Goal: Task Accomplishment & Management: Complete application form

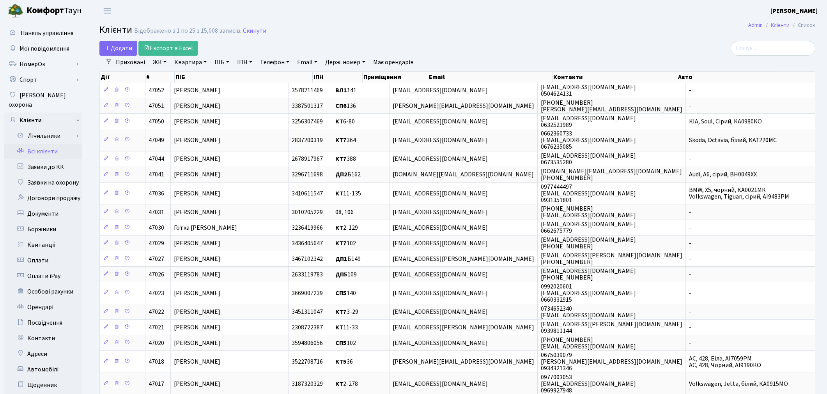
select select "25"
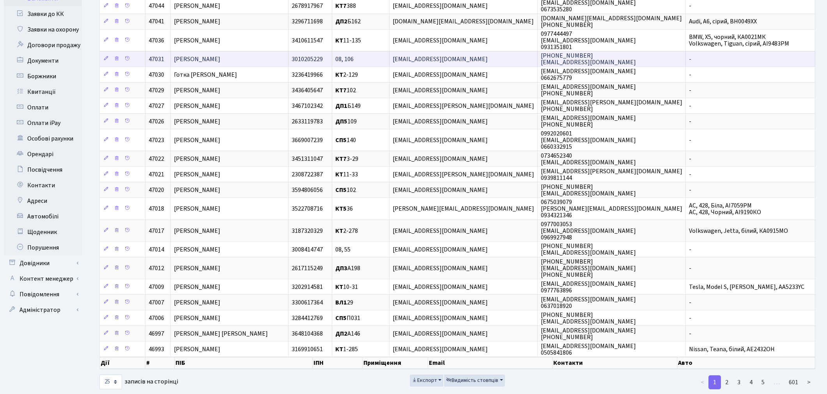
scroll to position [166, 0]
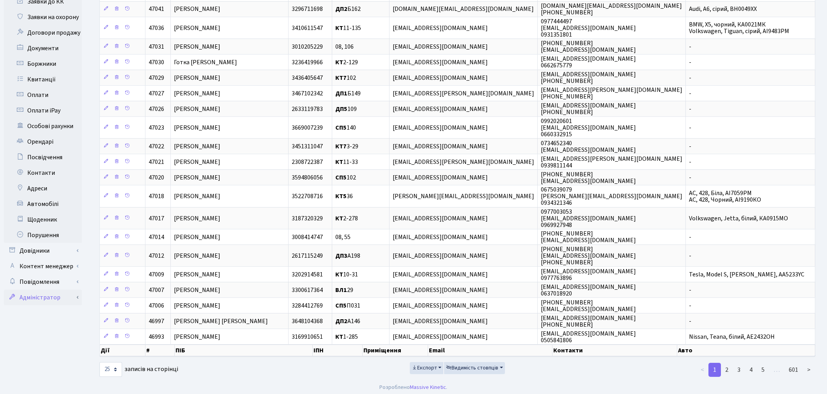
click at [60, 290] on link "Адміністратор" at bounding box center [43, 298] width 78 height 16
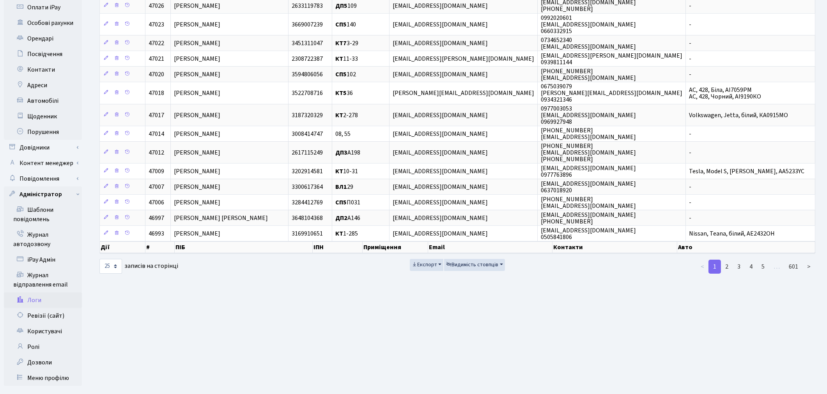
scroll to position [274, 0]
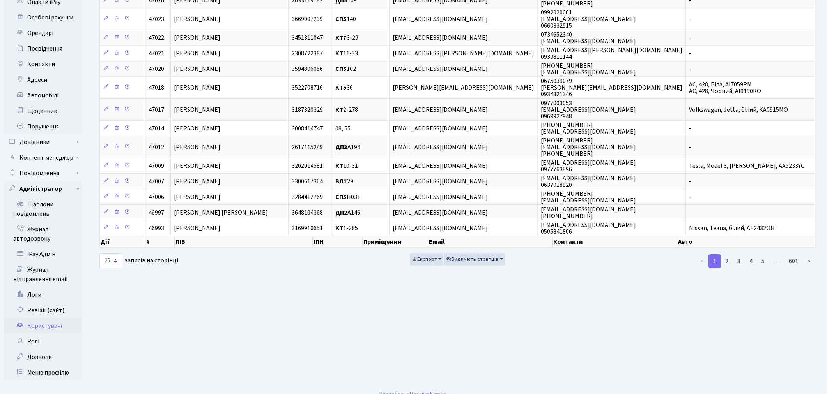
click at [53, 318] on link "Користувачі" at bounding box center [43, 326] width 78 height 16
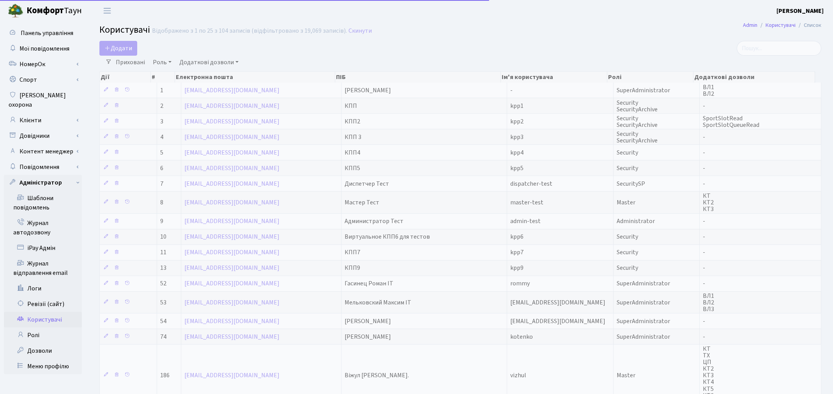
select select "25"
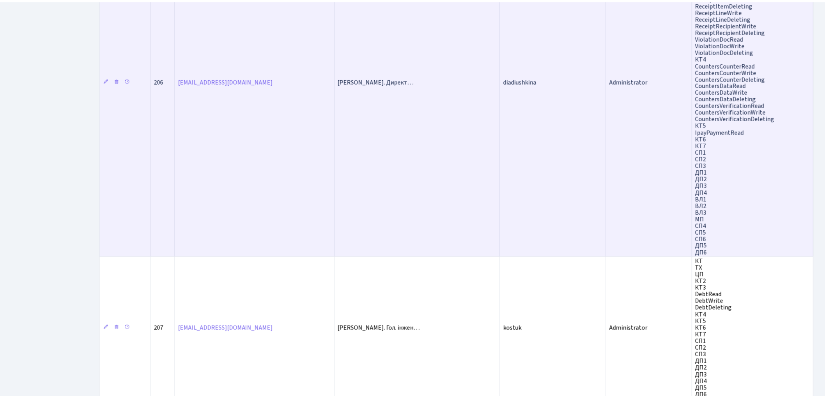
scroll to position [1202, 0]
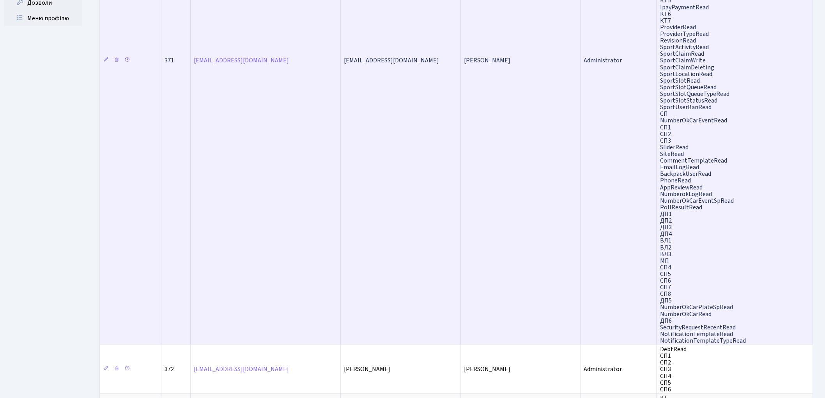
scroll to position [496, 0]
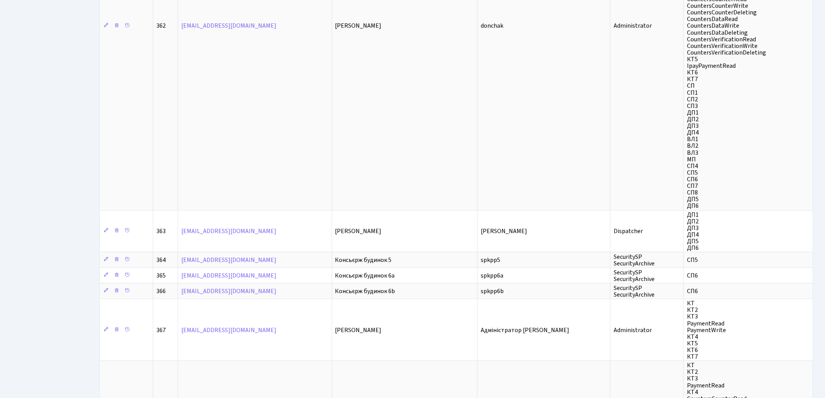
scroll to position [1245, 0]
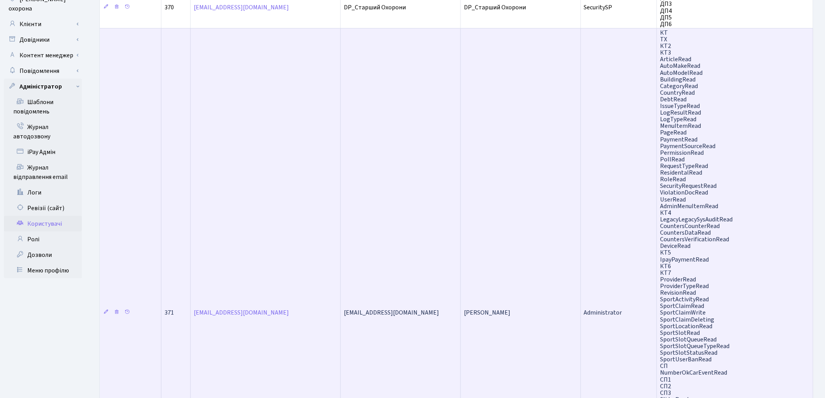
scroll to position [20, 0]
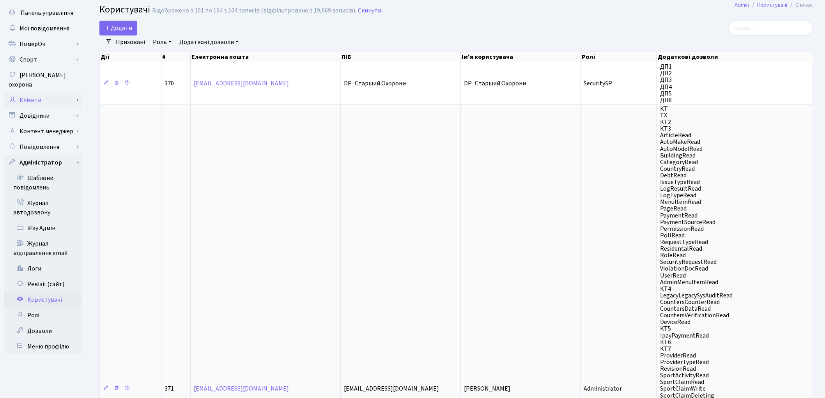
click at [23, 92] on link "Клієнти" at bounding box center [43, 100] width 78 height 16
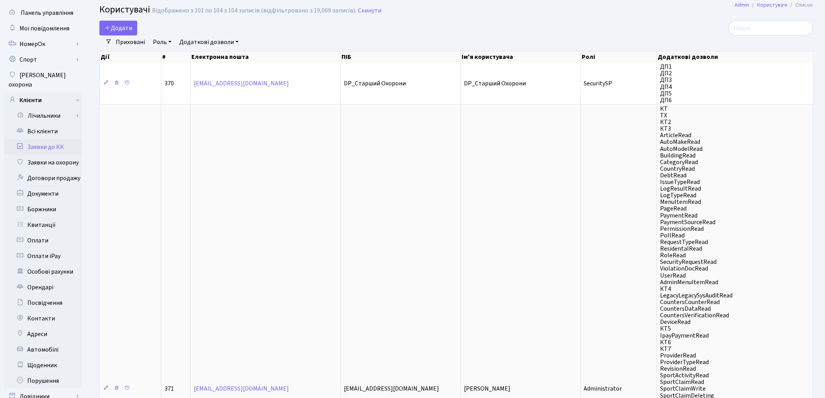
click at [37, 140] on link "Заявки до КК" at bounding box center [43, 147] width 78 height 16
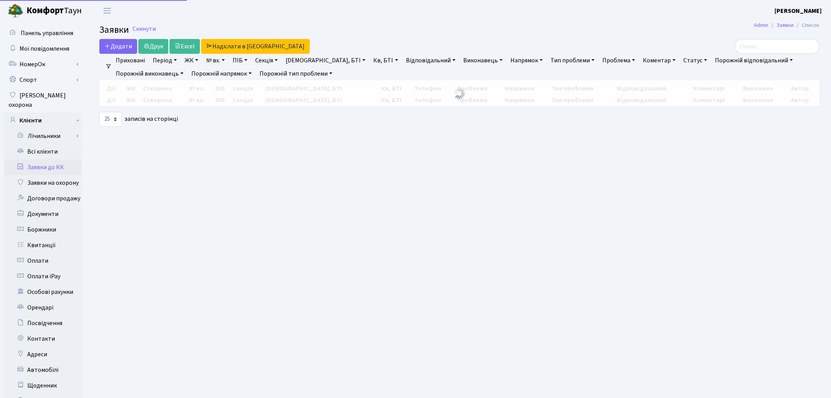
select select "25"
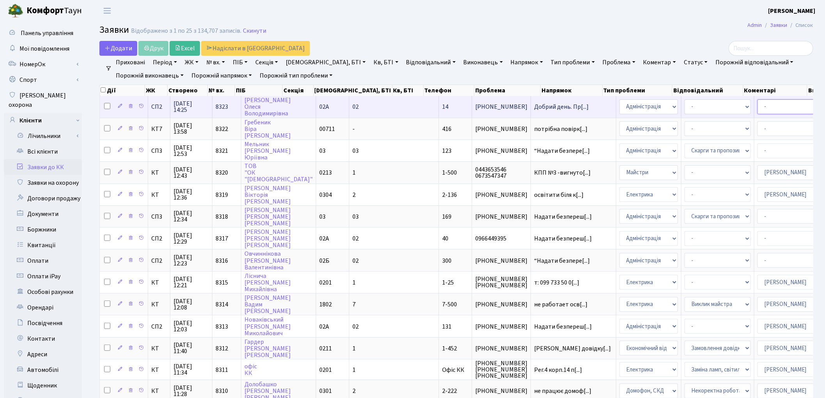
click at [757, 108] on select "- Адміністратор ЖК ДП Адміністратор ЖК КТ Адміністратор ЖК СП [PERSON_NAME] [PE…" at bounding box center [790, 106] width 66 height 15
select select "85"
click at [757, 109] on select "- Адміністратор ЖК ДП Адміністратор ЖК КТ Адміністратор ЖК СП [PERSON_NAME] [PE…" at bounding box center [790, 106] width 66 height 15
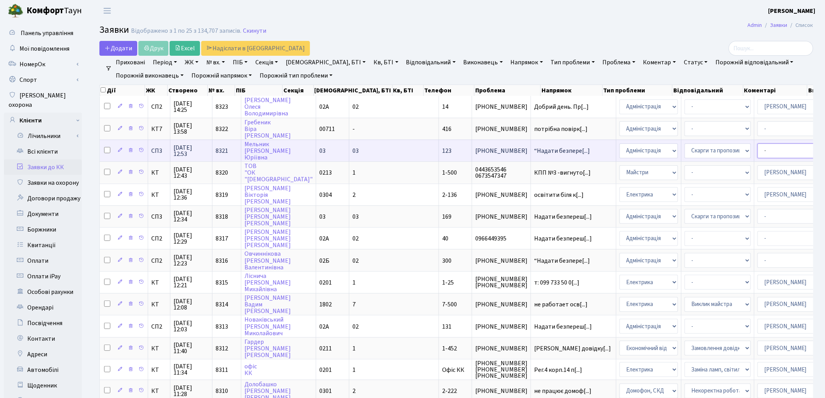
click at [757, 149] on select "- Адміністратор ЖК ДП Адміністратор ЖК КТ Адміністратор ЖК СП Вижул В. В. Горді…" at bounding box center [790, 150] width 66 height 15
select select "85"
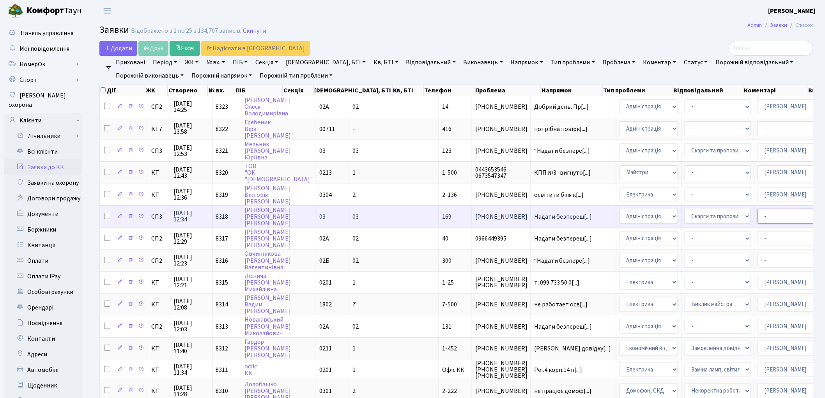
click at [757, 213] on select "- Адміністратор ЖК ДП Адміністратор ЖК КТ Адміністратор ЖК СП Вижул В. В. Горді…" at bounding box center [790, 216] width 66 height 15
select select "85"
click at [757, 213] on select "- Адміністратор ЖК ДП Адміністратор ЖК КТ Адміністратор ЖК СП Вижул В. В. Горді…" at bounding box center [790, 216] width 66 height 15
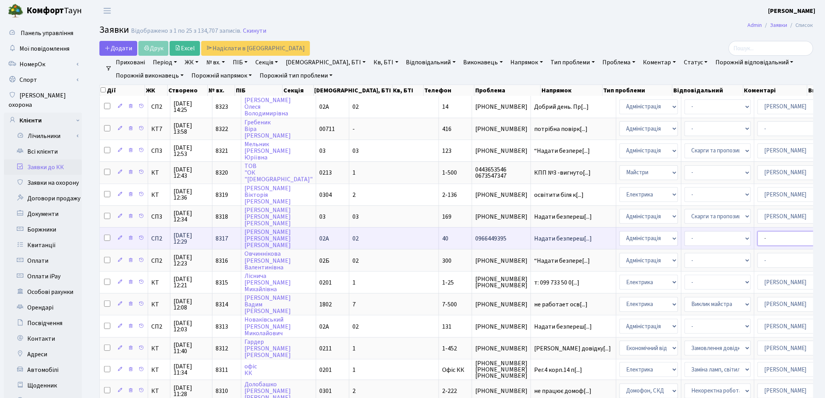
click at [757, 231] on select "- Адміністратор ЖК ДП Адміністратор ЖК КТ Адміністратор ЖК СП Вижул В. В. Горді…" at bounding box center [790, 238] width 66 height 15
select select "85"
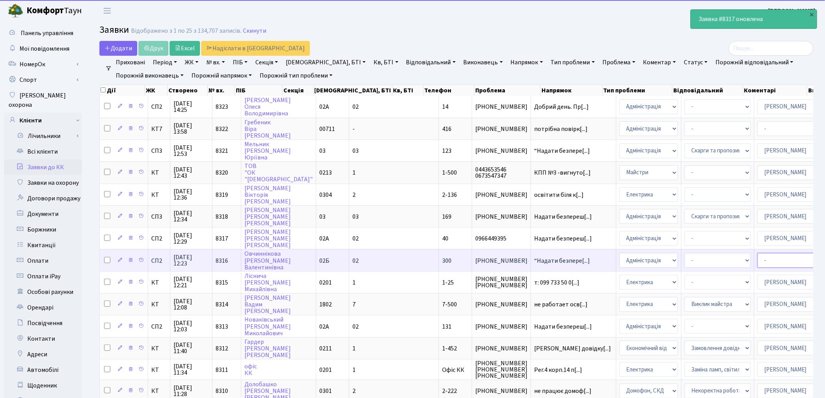
click at [757, 254] on select "- Адміністратор ЖК ДП Адміністратор ЖК КТ Адміністратор ЖК СП Вижул В. В. Горді…" at bounding box center [790, 260] width 66 height 15
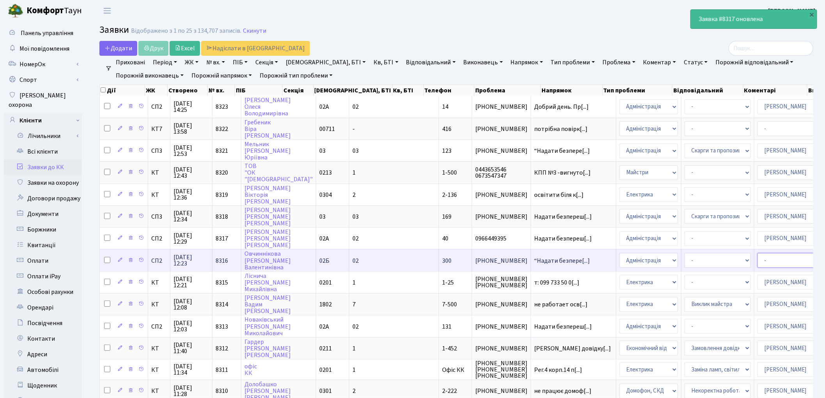
select select "85"
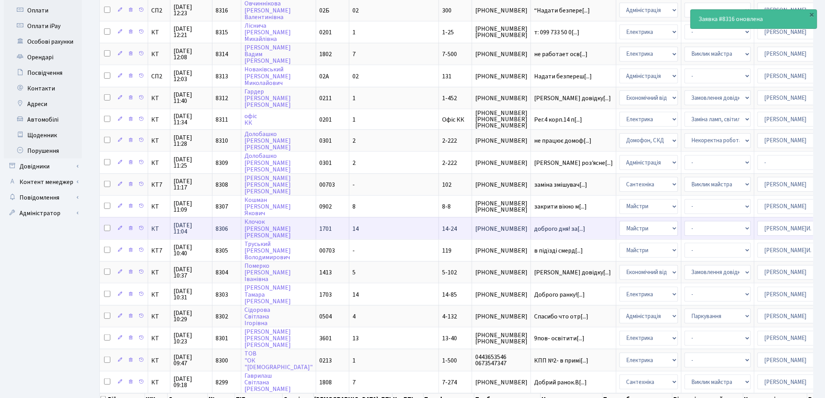
scroll to position [284, 0]
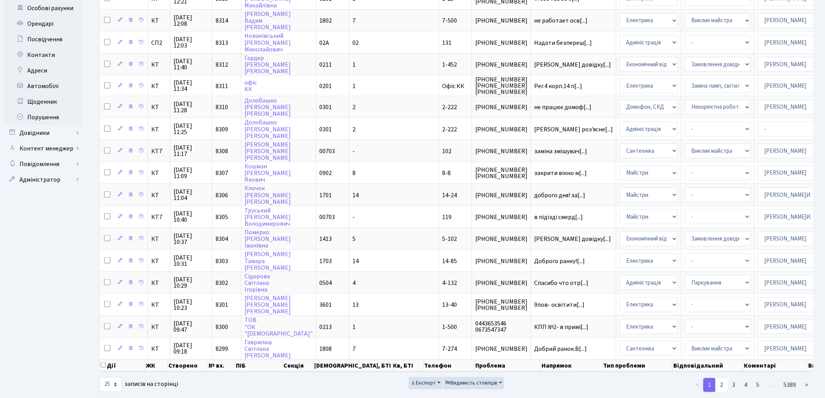
click at [722, 378] on link "2" at bounding box center [721, 385] width 12 height 14
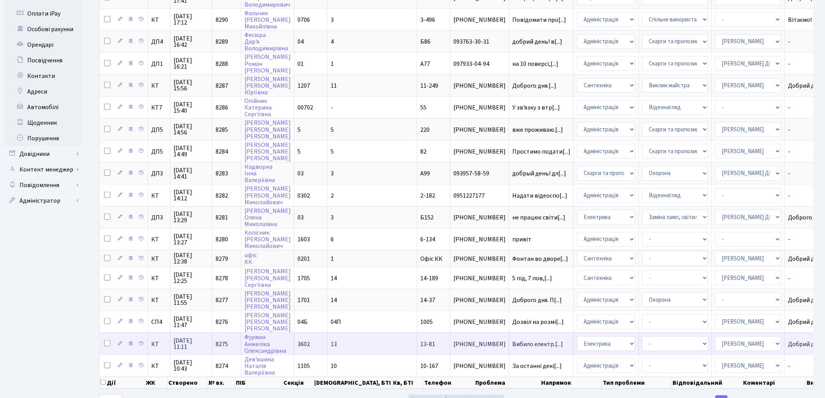
scroll to position [280, 0]
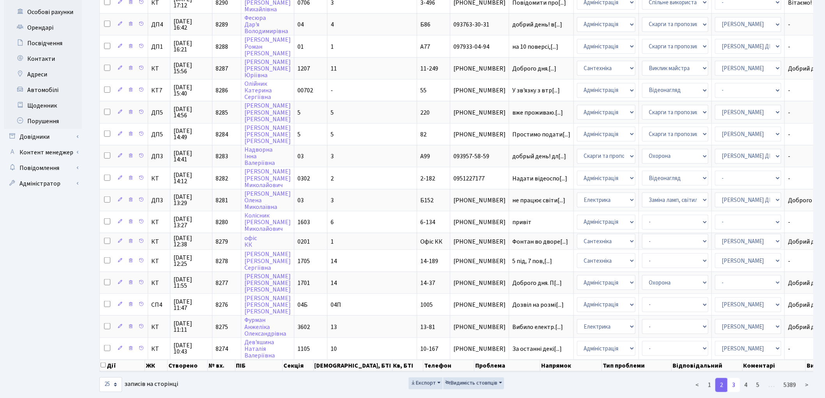
click at [734, 378] on link "3" at bounding box center [733, 385] width 12 height 14
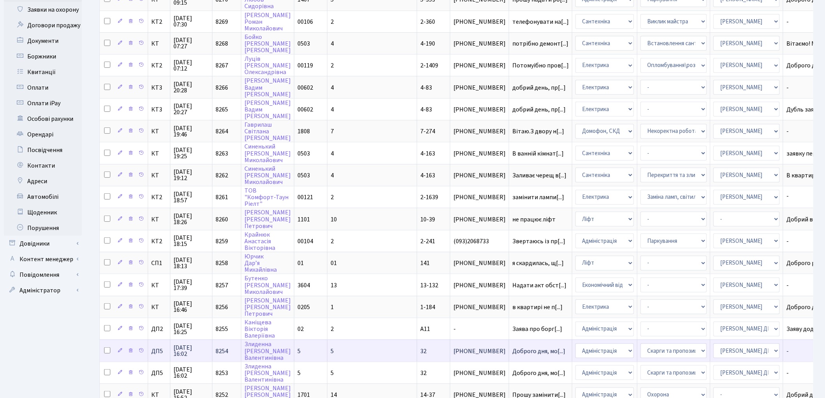
scroll to position [284, 0]
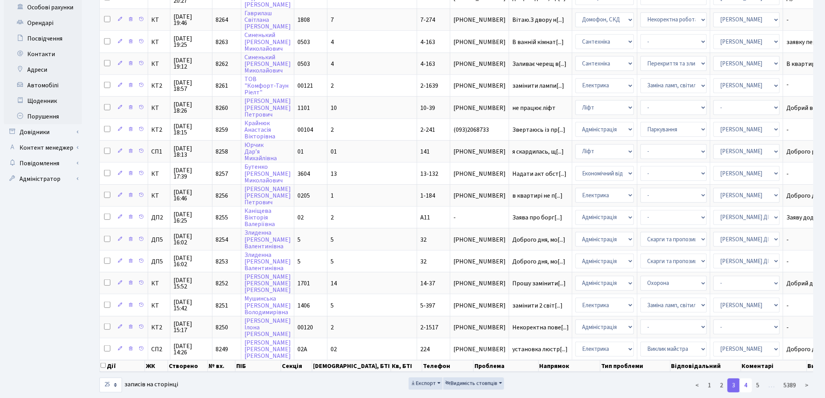
click at [746, 378] on link "4" at bounding box center [745, 385] width 12 height 14
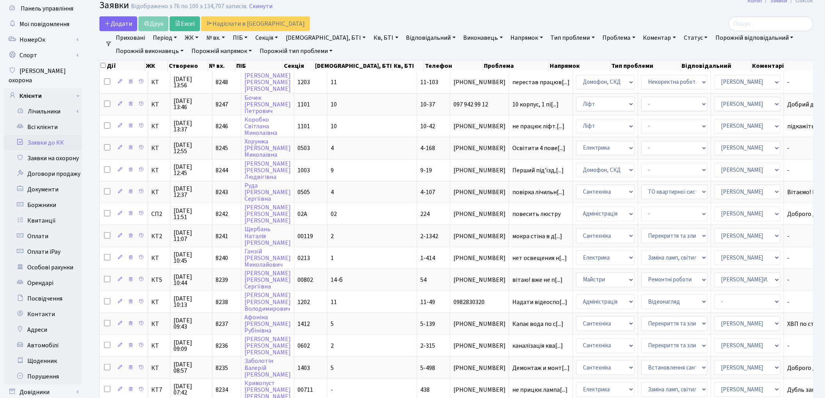
scroll to position [0, 0]
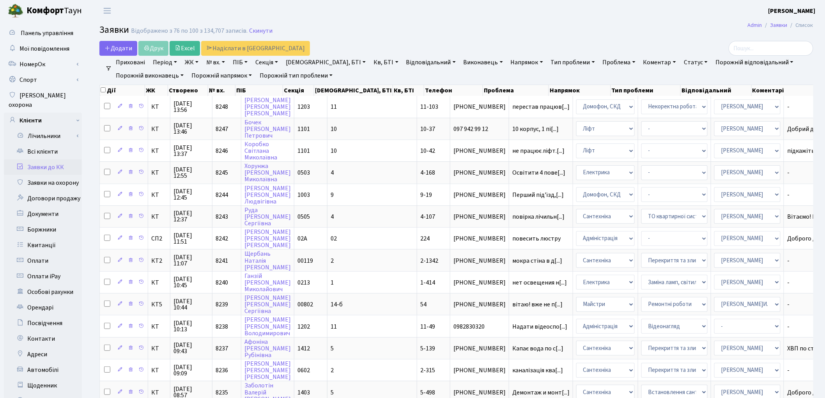
click at [239, 63] on link "ПІБ" at bounding box center [240, 62] width 21 height 13
type input "чад"
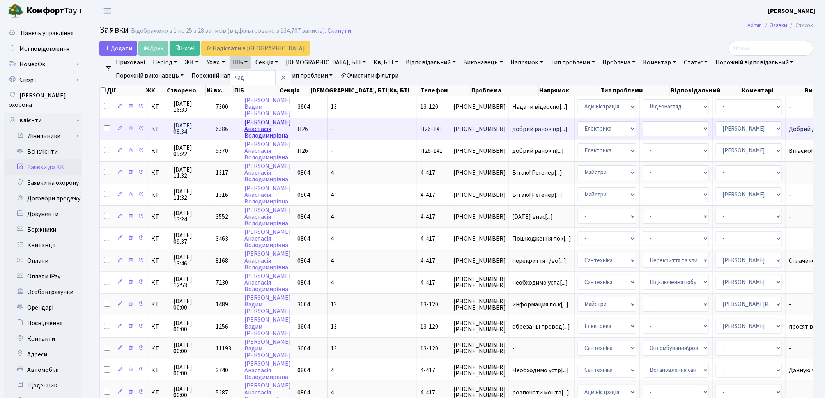
click at [251, 125] on link "Чадюк Анастасія Володимирівна" at bounding box center [267, 129] width 46 height 22
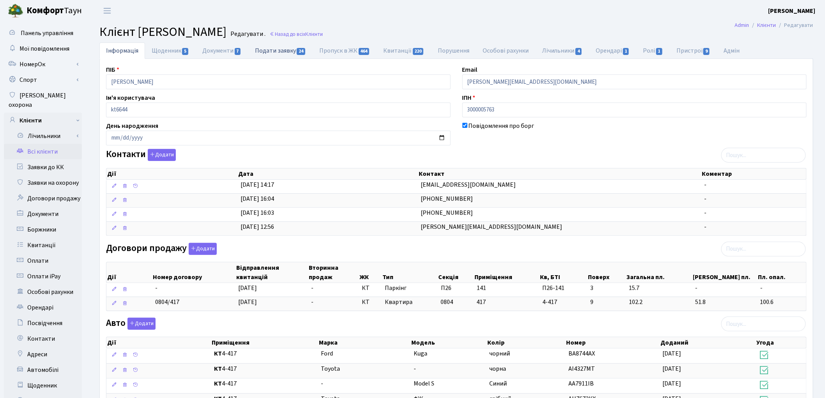
click at [283, 52] on link "Подати заявку 24" at bounding box center [280, 50] width 64 height 16
select select "25"
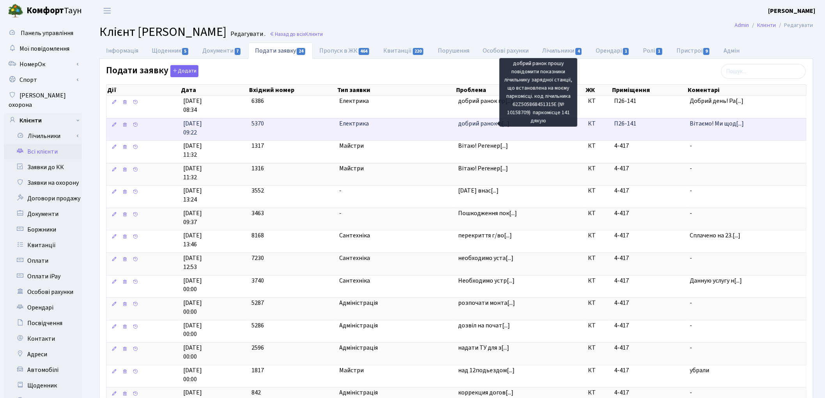
click at [480, 125] on span "добрий ранок п[...]" at bounding box center [483, 123] width 51 height 9
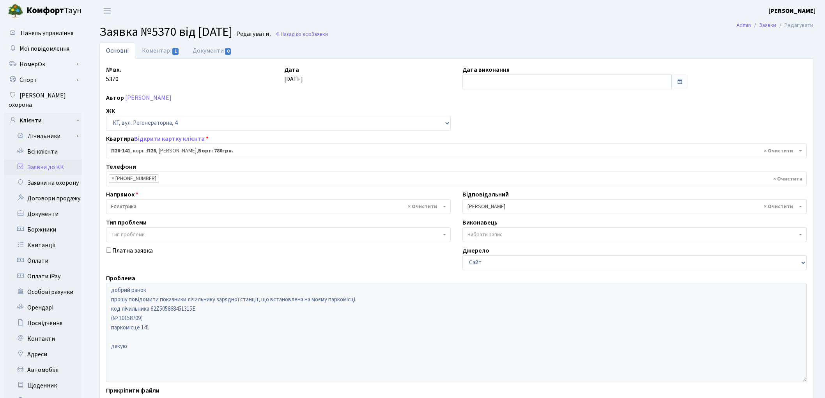
select select "8402"
click at [34, 145] on link "Всі клієнти" at bounding box center [43, 152] width 78 height 16
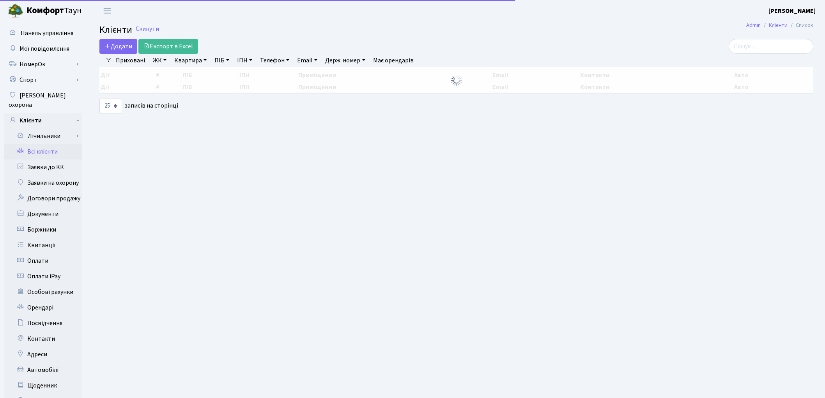
select select "25"
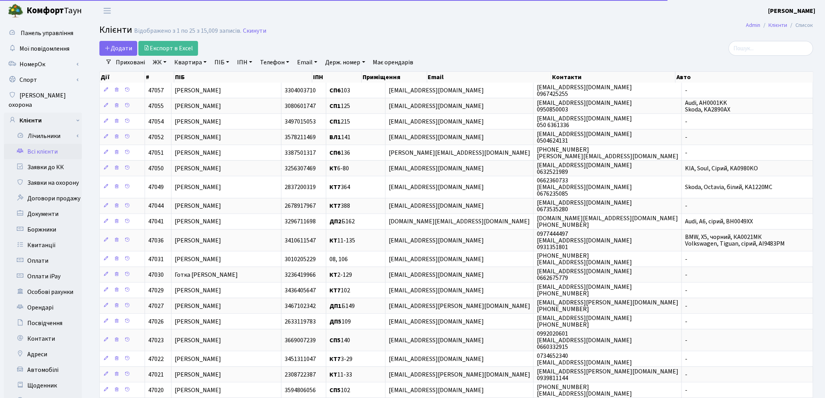
click at [200, 65] on link "Квартира" at bounding box center [190, 62] width 39 height 13
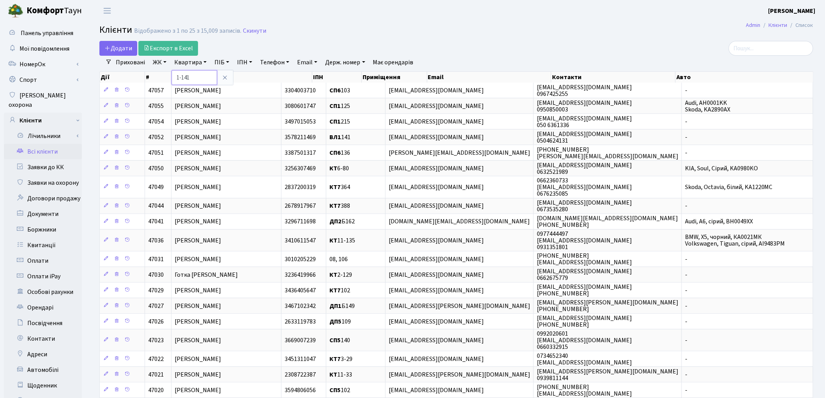
type input "1-141"
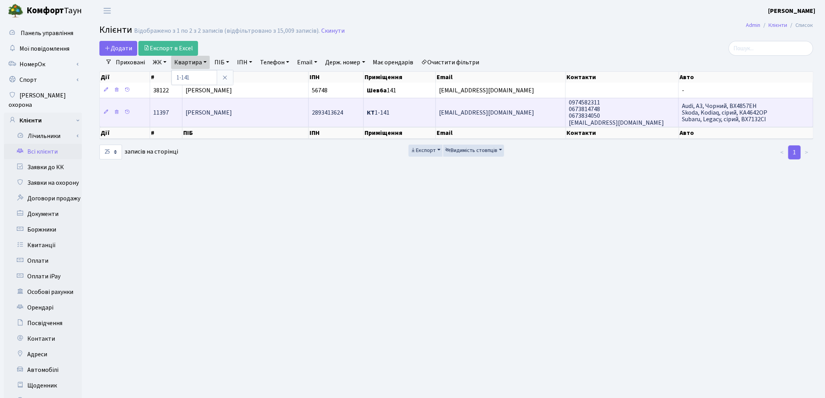
click at [232, 115] on span "[PERSON_NAME]" at bounding box center [208, 112] width 46 height 9
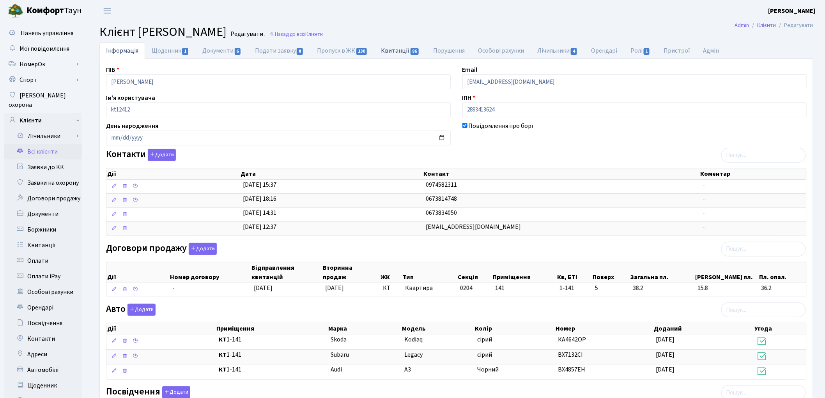
click at [387, 52] on link "Квитанції 86" at bounding box center [400, 50] width 52 height 16
select select "25"
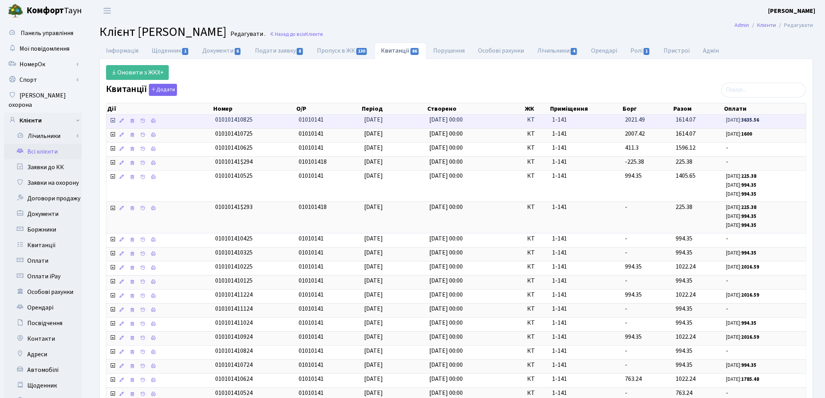
click at [111, 123] on icon at bounding box center [112, 120] width 6 height 6
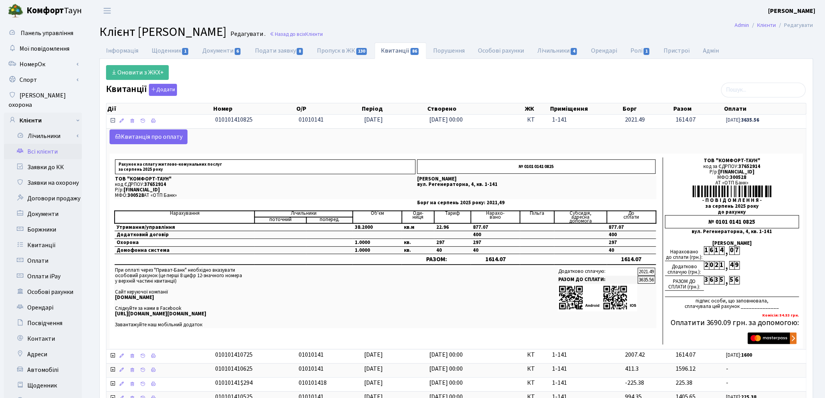
click at [114, 120] on icon at bounding box center [112, 120] width 6 height 6
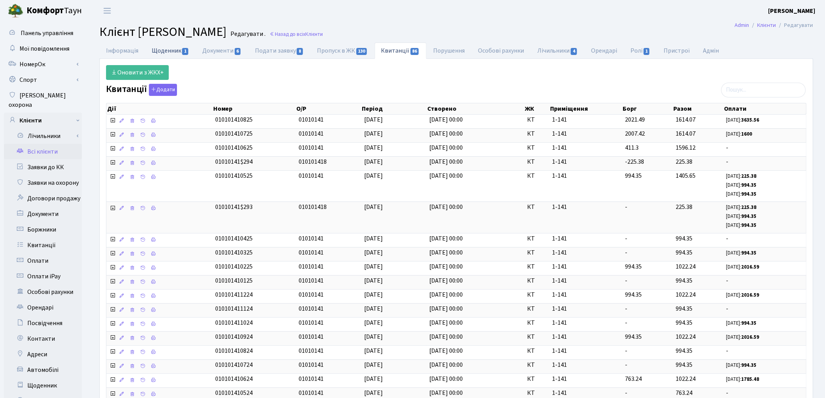
click at [158, 51] on link "Щоденник 1" at bounding box center [170, 50] width 51 height 16
select select "25"
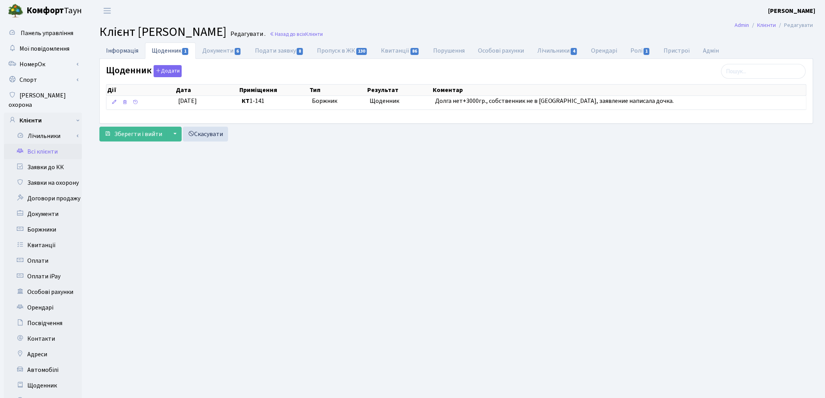
click at [132, 48] on link "Інформація" at bounding box center [122, 50] width 46 height 16
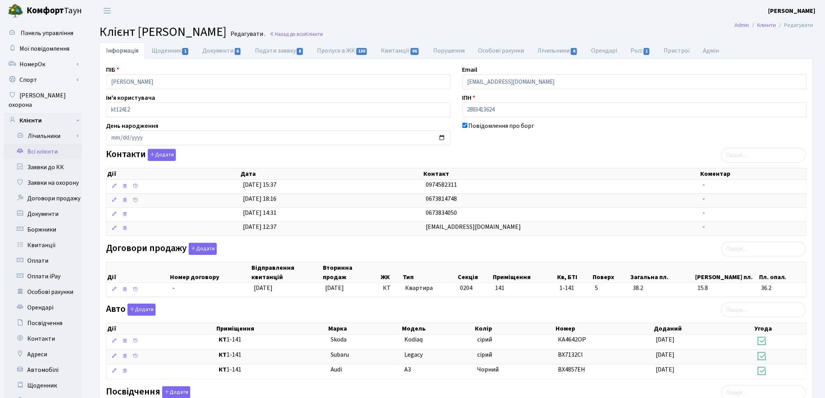
click at [46, 144] on link "Всі клієнти" at bounding box center [43, 152] width 78 height 16
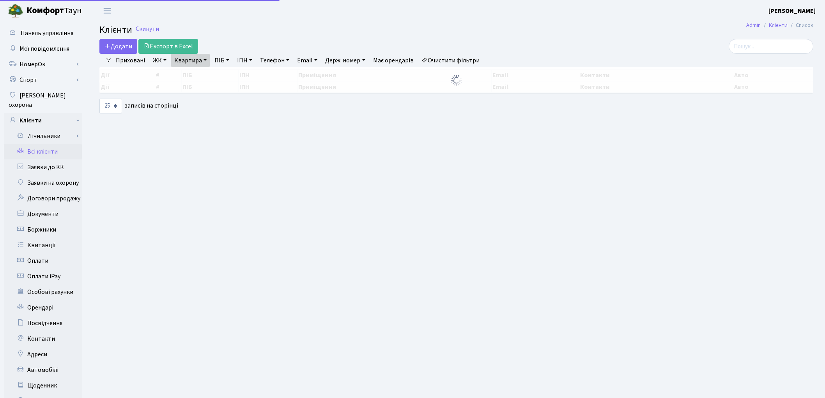
select select "25"
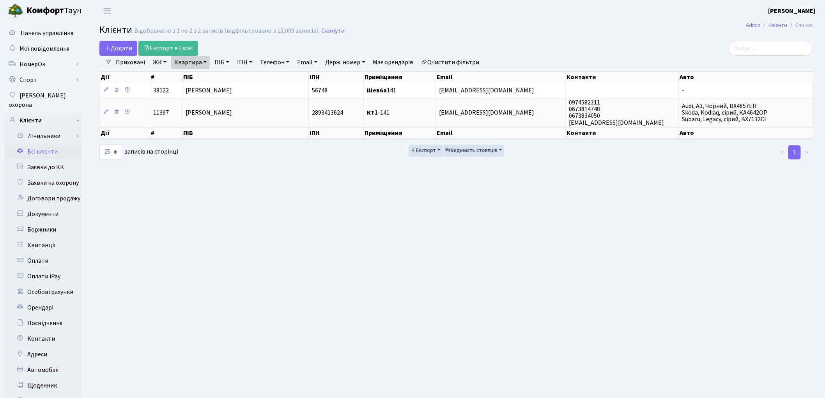
click at [454, 60] on link "Очистити фільтри" at bounding box center [450, 62] width 64 height 13
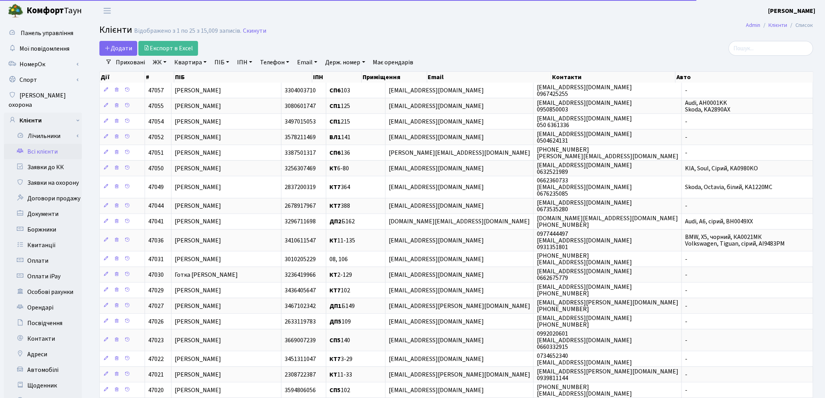
click at [219, 66] on link "ПІБ" at bounding box center [221, 62] width 21 height 13
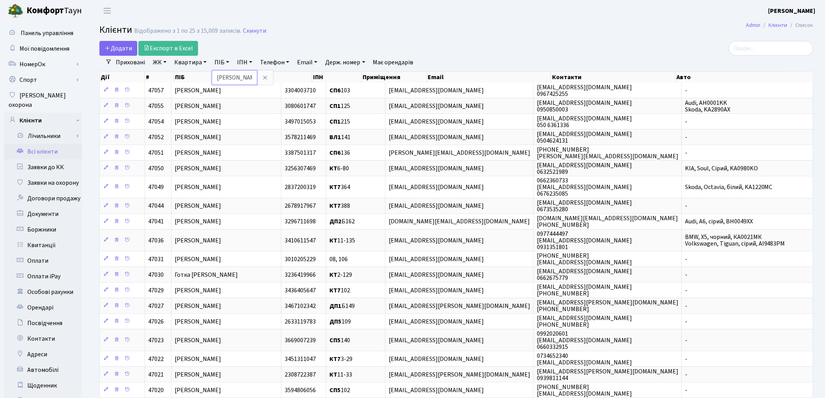
type input "георгі"
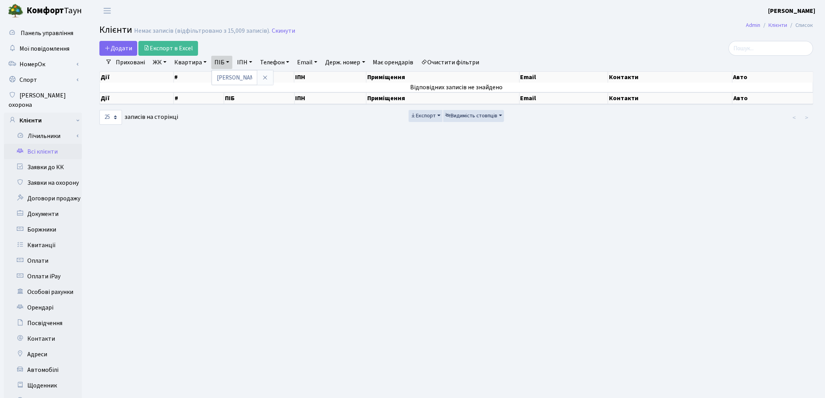
click at [477, 60] on link "Очистити фільтри" at bounding box center [450, 62] width 64 height 13
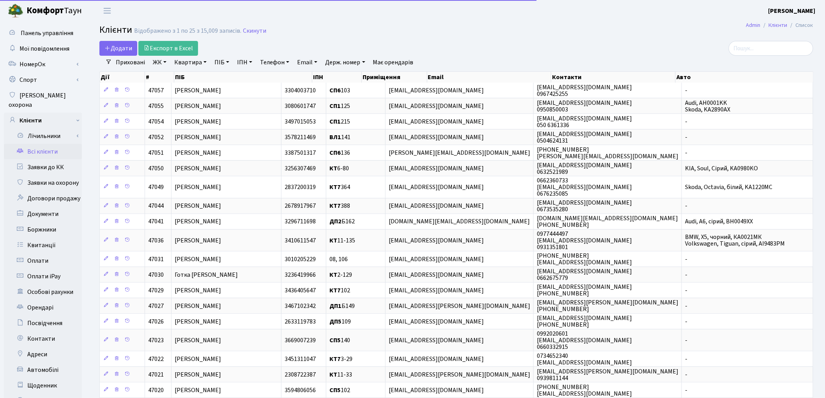
click at [217, 62] on link "ПІБ" at bounding box center [221, 62] width 21 height 13
click at [463, 44] on div "Додати Експорт в Excel" at bounding box center [335, 48] width 472 height 15
click at [48, 159] on link "Заявки до КК" at bounding box center [43, 167] width 78 height 16
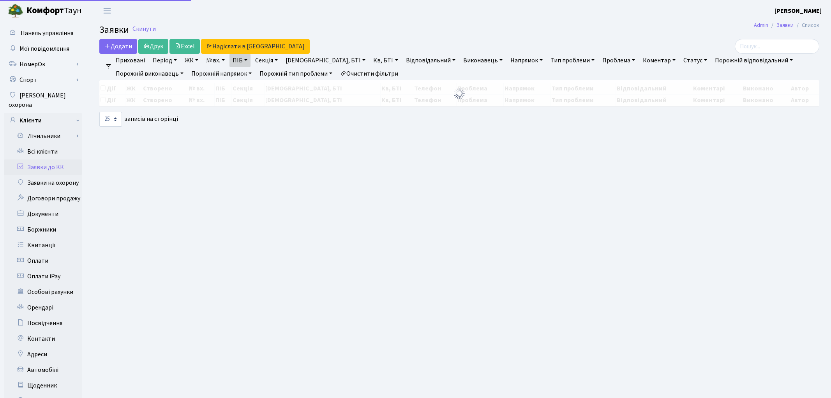
select select "25"
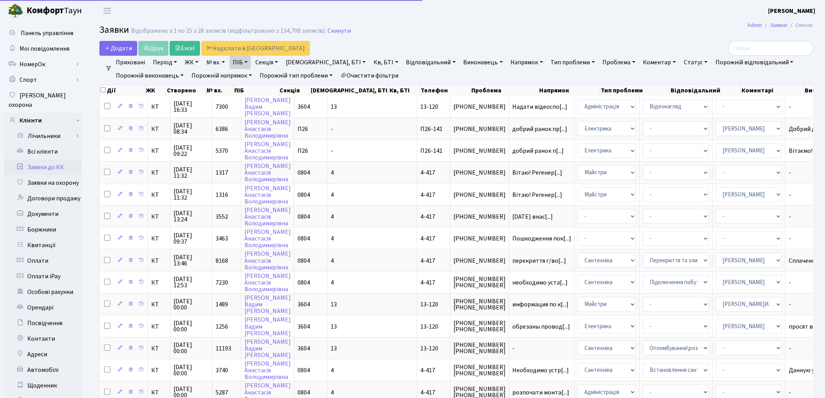
click at [381, 72] on link "Очистити фільтри" at bounding box center [369, 75] width 64 height 13
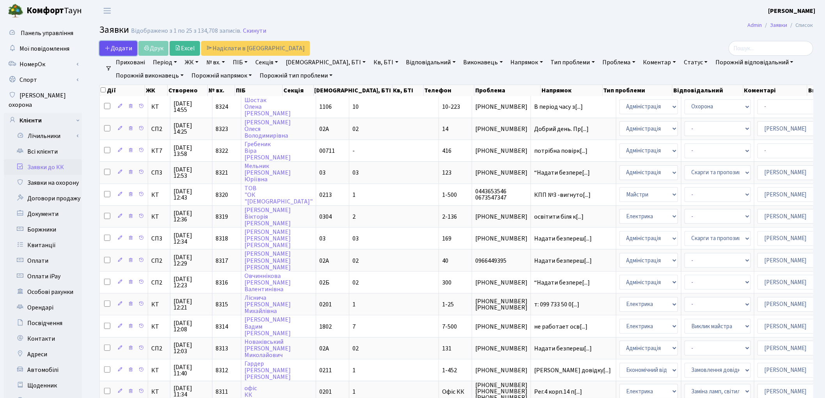
click at [125, 47] on span "Додати" at bounding box center [118, 48] width 28 height 9
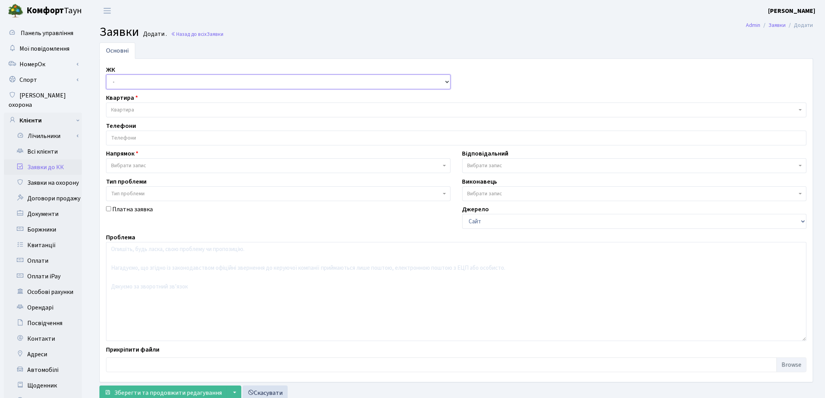
click at [122, 82] on select "- ТХ, вул. [STREET_ADDRESS] Регенераторна, 4 КТ2, просп. [STREET_ADDRESS] [STRE…" at bounding box center [278, 81] width 344 height 15
select select "305"
click at [106, 74] on select "- ТХ, вул. [STREET_ADDRESS] Регенераторна, 4 КТ2, просп. [STREET_ADDRESS] [STRE…" at bounding box center [278, 81] width 344 height 15
select select
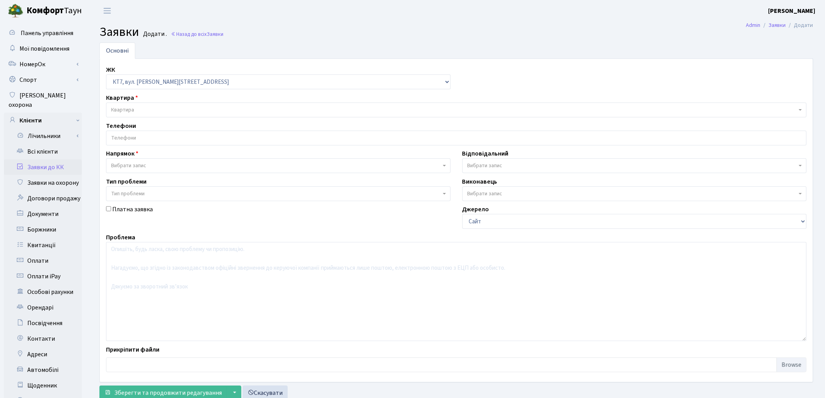
click at [121, 113] on span "Квартира" at bounding box center [122, 110] width 23 height 8
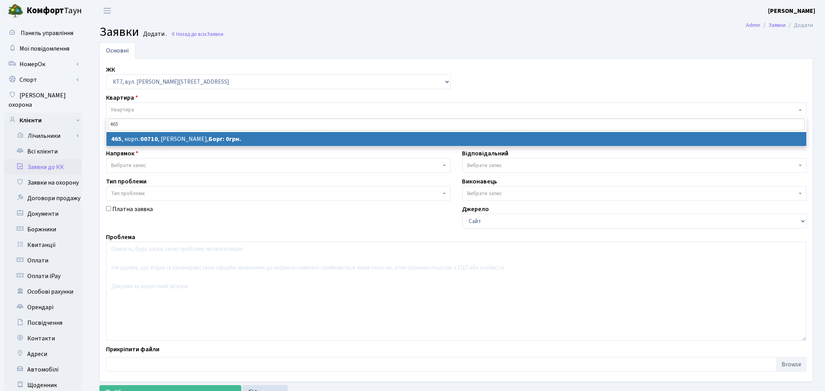
type input "465"
select select
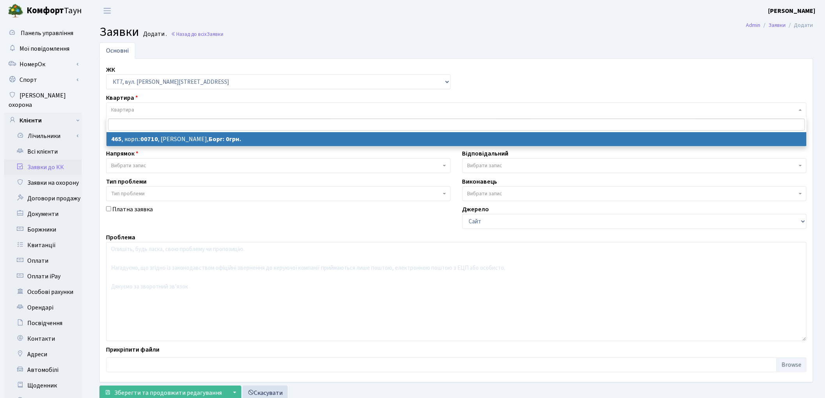
select select "18913"
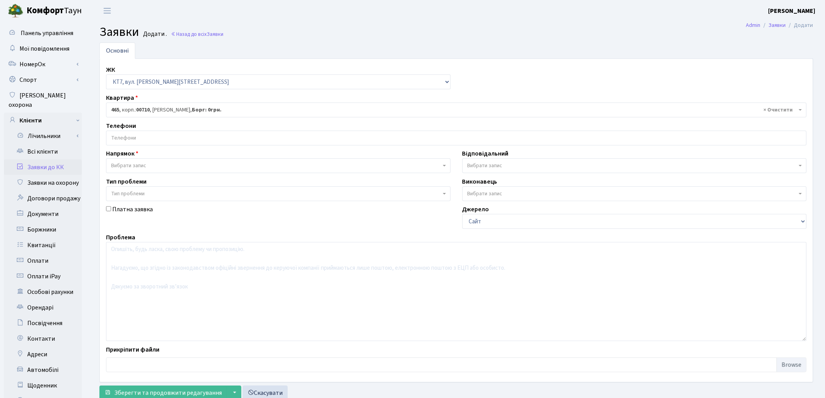
click at [161, 137] on input "search" at bounding box center [455, 138] width 699 height 14
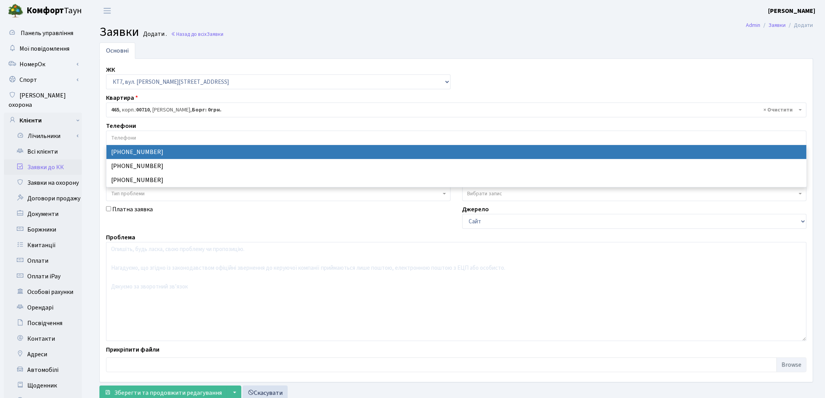
select select "68579"
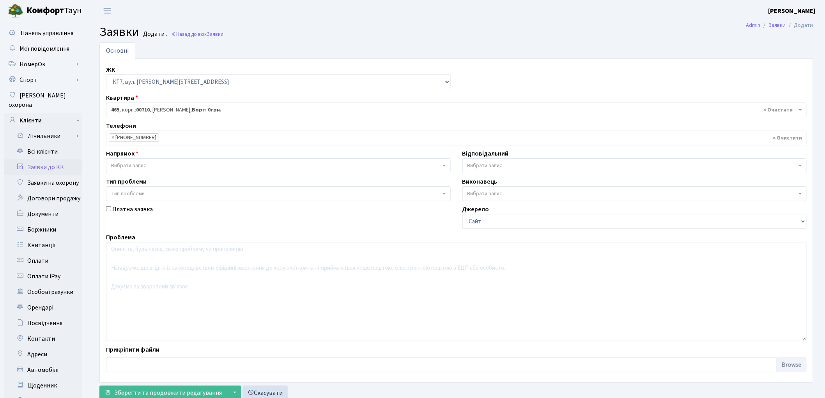
click at [158, 164] on span "Вибрати запис" at bounding box center [276, 166] width 330 height 8
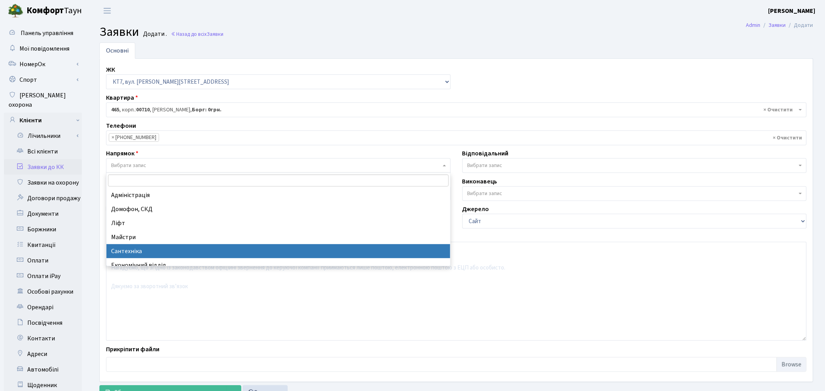
select select "2"
select select
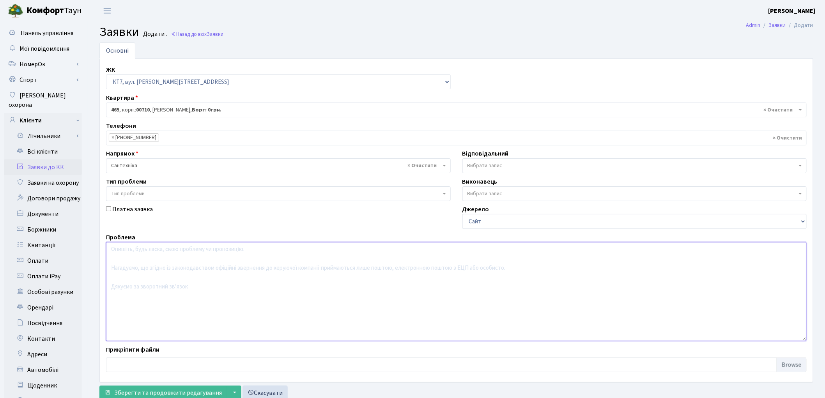
click at [160, 258] on textarea at bounding box center [456, 291] width 700 height 99
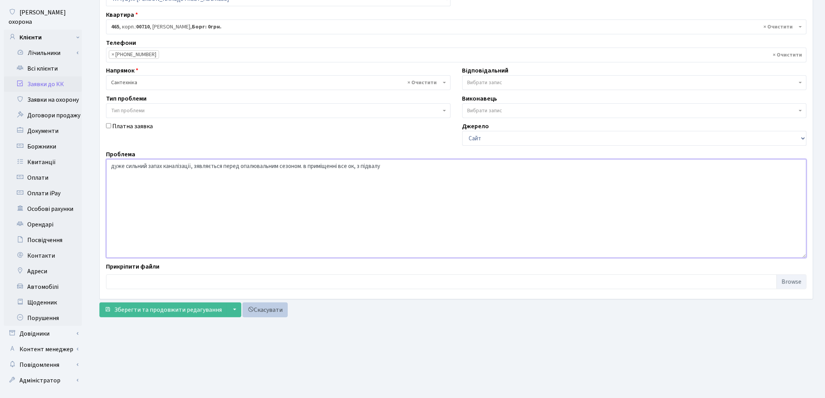
scroll to position [87, 0]
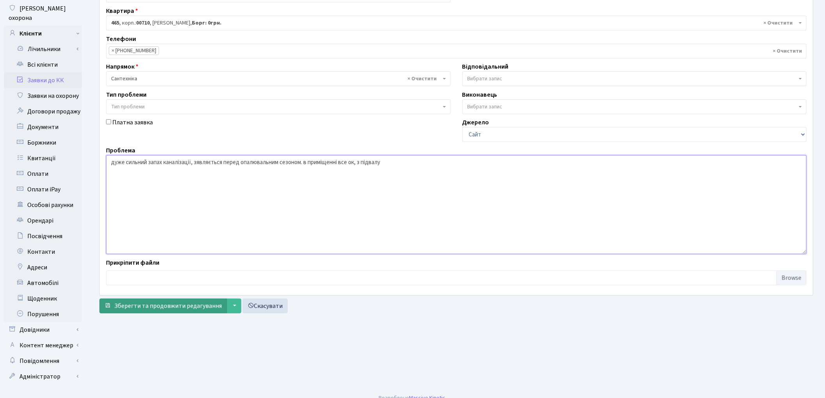
type textarea "дуже сильний запах каналізації, зявляється перед опалювальним сезоном. в приміщ…"
click at [173, 305] on span "Зберегти та продовжити редагування" at bounding box center [168, 306] width 108 height 9
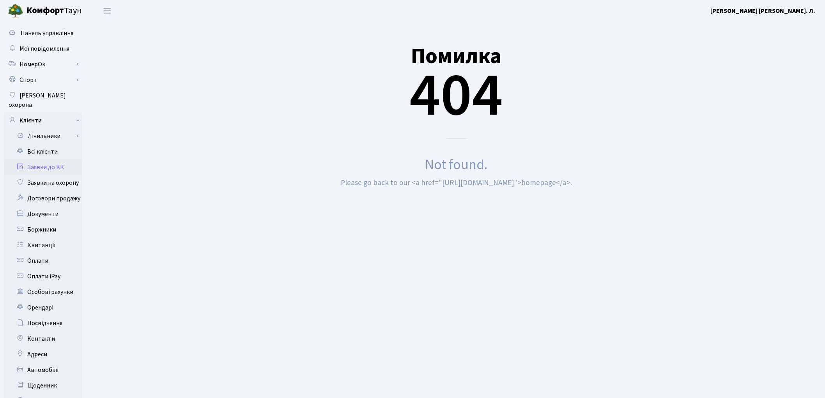
click at [51, 159] on link "Заявки до КК" at bounding box center [43, 167] width 78 height 16
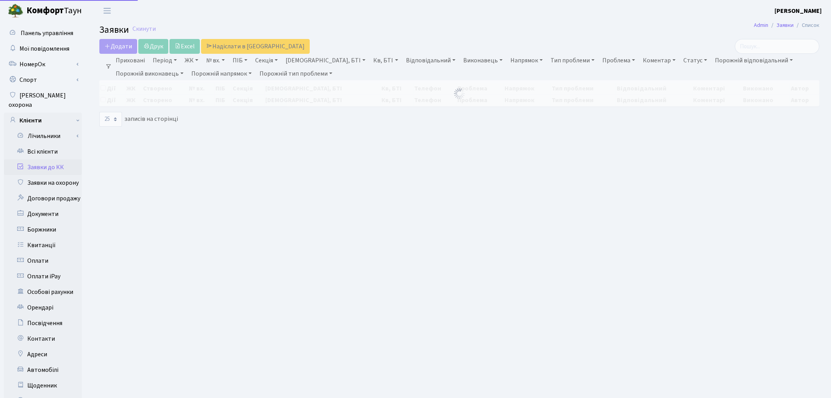
select select "25"
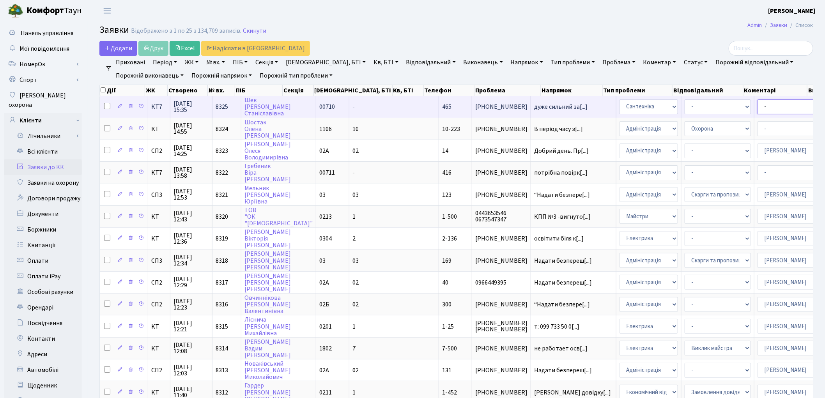
click at [757, 107] on select "- Адміністратор ЖК ДП Адміністратор ЖК КТ Адміністратор ЖК СП Вижул В. В. Горді…" at bounding box center [790, 106] width 66 height 15
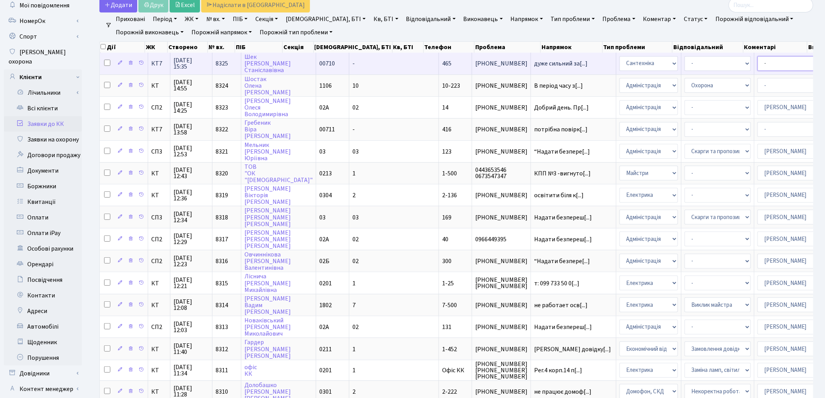
click at [757, 63] on select "- Адміністратор ЖК ДП Адміністратор ЖК КТ Адміністратор ЖК СП Вижул В. В. Горді…" at bounding box center [790, 63] width 66 height 15
select select "67"
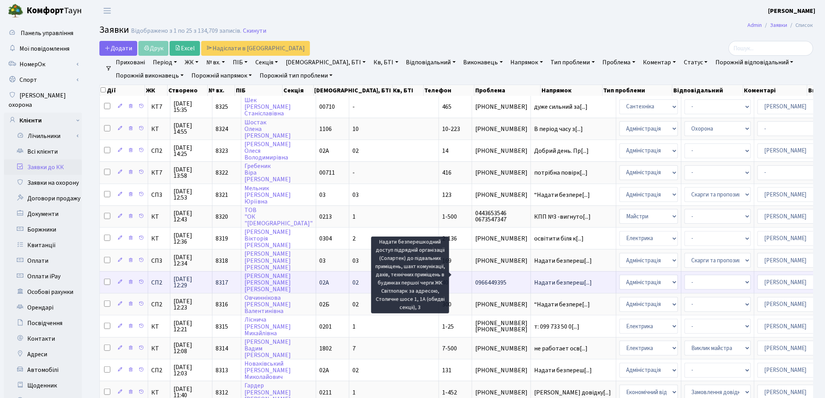
scroll to position [1, 0]
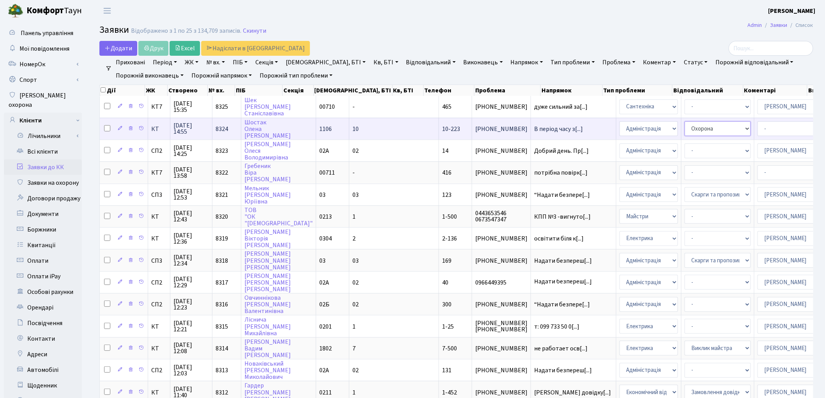
click at [684, 124] on select "- Відеонагляд Замовлення плану комунікацій Замовлення технічних умов Спільне ви…" at bounding box center [717, 128] width 66 height 15
select select "45"
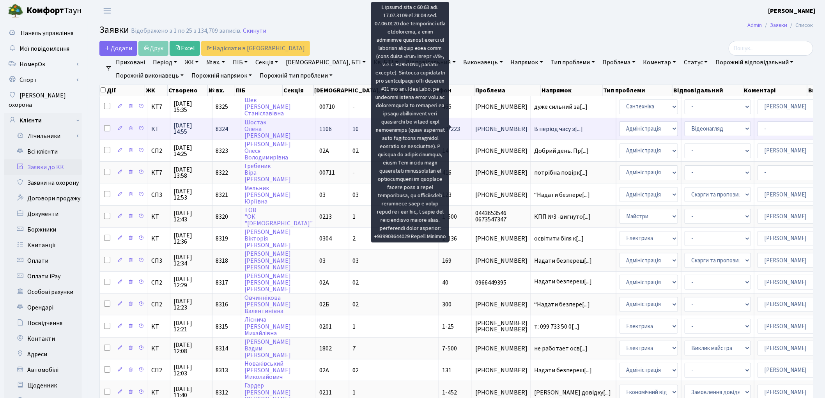
click at [534, 129] on span "В період часу з[...]" at bounding box center [558, 129] width 49 height 9
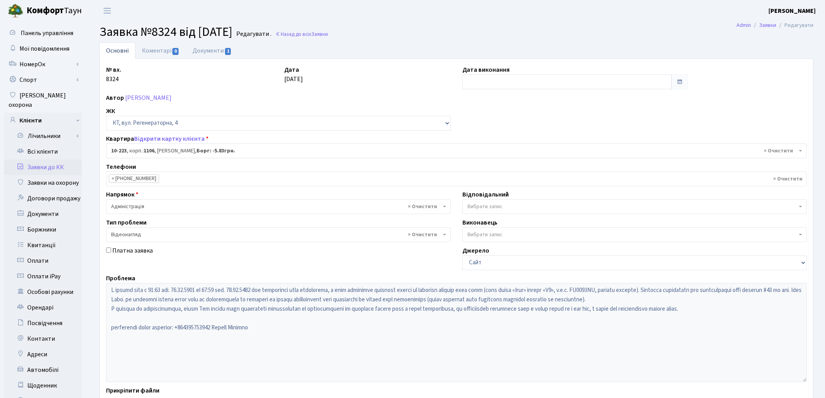
select select "6792"
select select "45"
click at [204, 53] on link "Документи 1" at bounding box center [212, 50] width 52 height 16
select select "25"
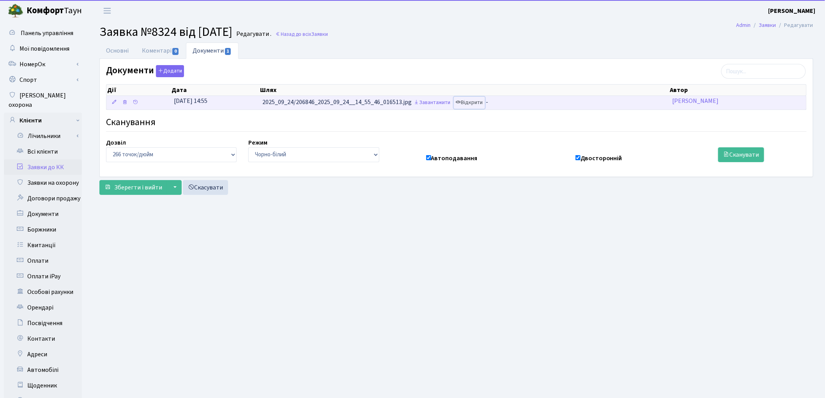
click at [485, 106] on link "Відкрити" at bounding box center [469, 103] width 31 height 12
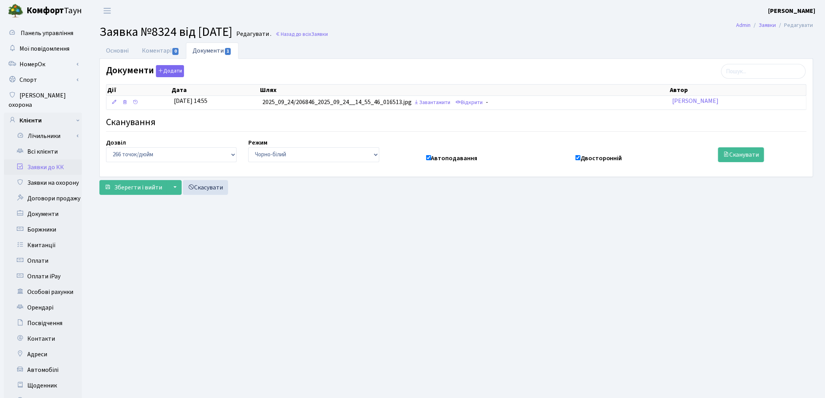
click at [44, 161] on link "Заявки до КК" at bounding box center [43, 167] width 78 height 16
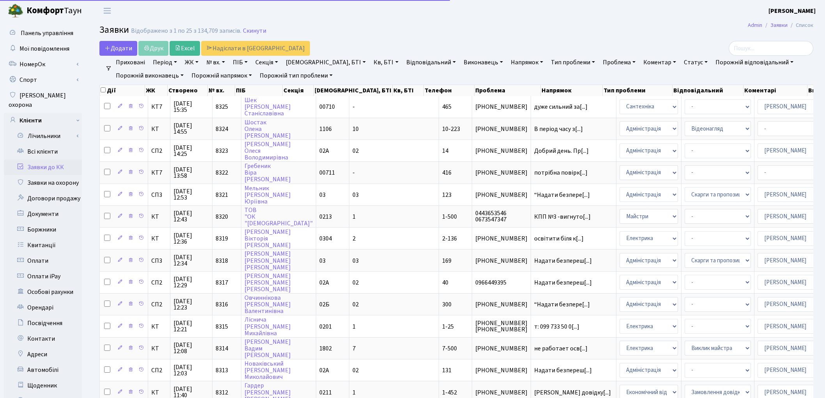
select select "25"
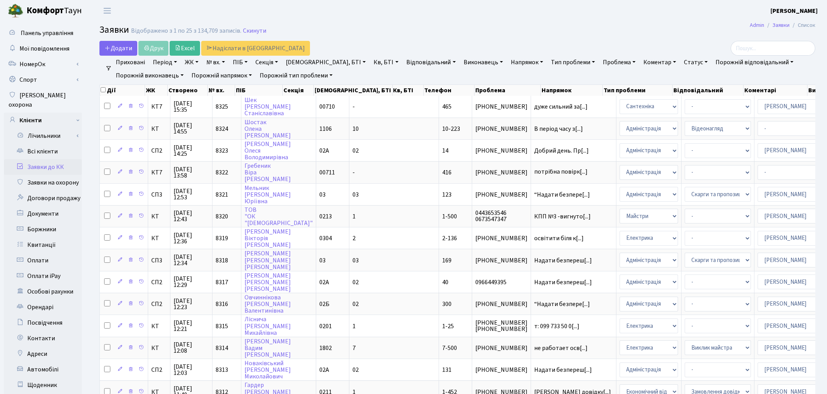
click at [565, 22] on main "Admin Заявки Список Заявки Відображено з 1 по 25 з 134,709 записів. Скинути Дод…" at bounding box center [457, 348] width 739 height 655
click at [33, 144] on link "Всі клієнти" at bounding box center [43, 152] width 78 height 16
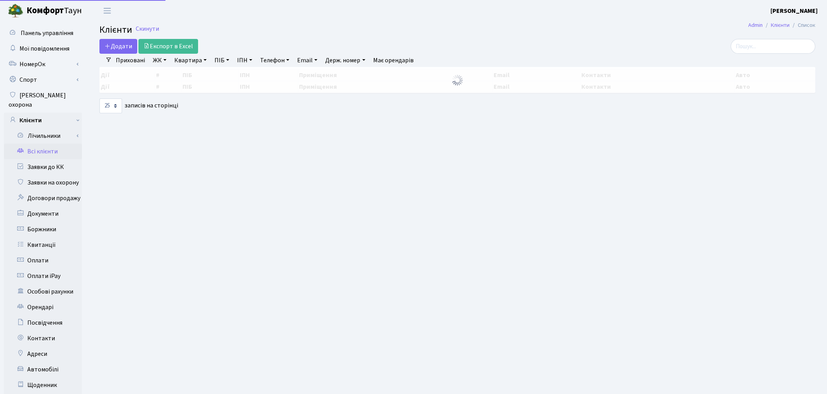
select select "25"
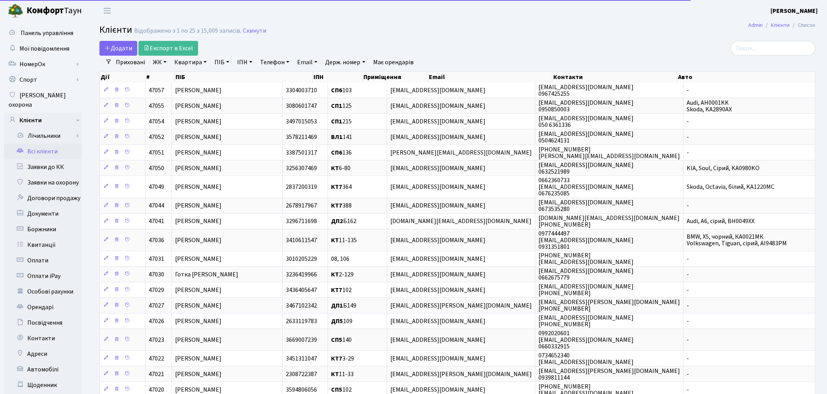
click at [182, 66] on link "Квартира" at bounding box center [190, 62] width 39 height 13
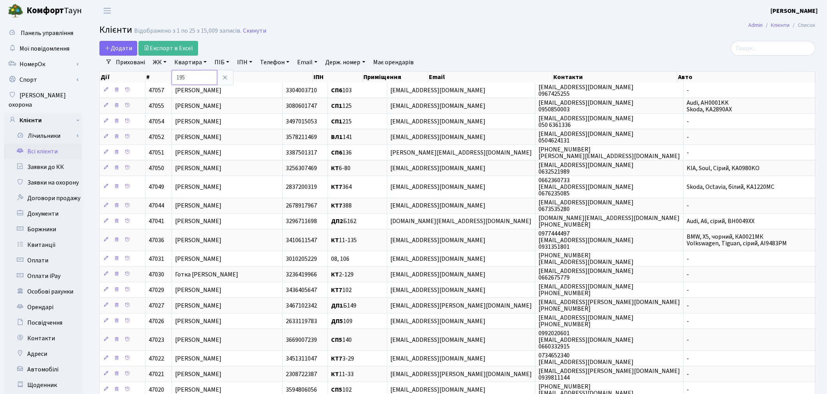
type input "195"
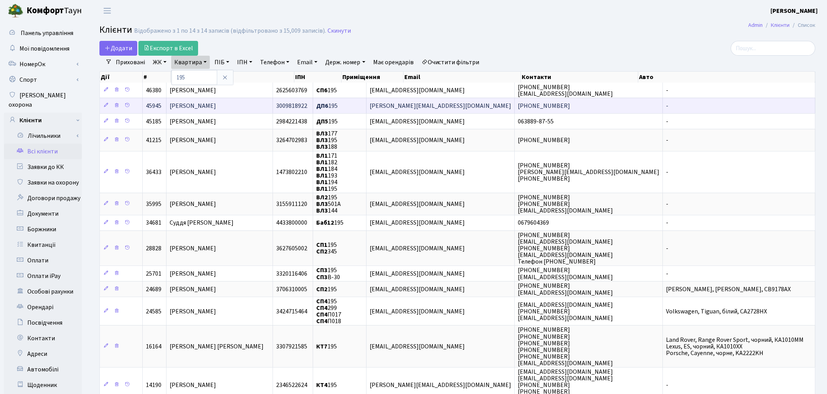
click at [216, 104] on span "Розбицька Євгенія Веніамінівна" at bounding box center [193, 106] width 46 height 9
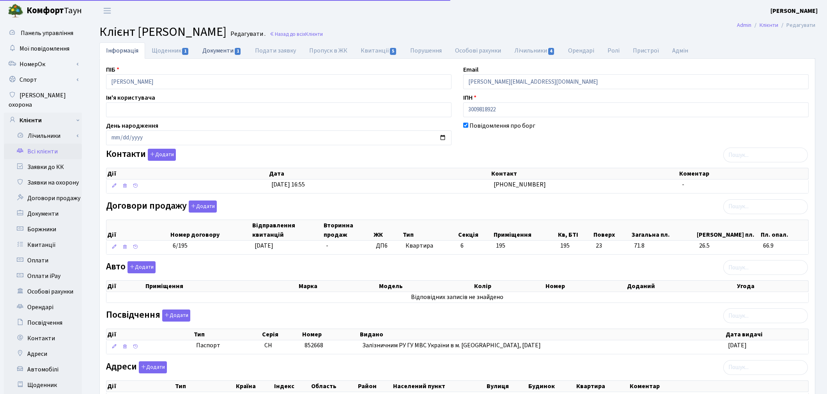
click at [211, 47] on link "Документи 1" at bounding box center [222, 50] width 52 height 16
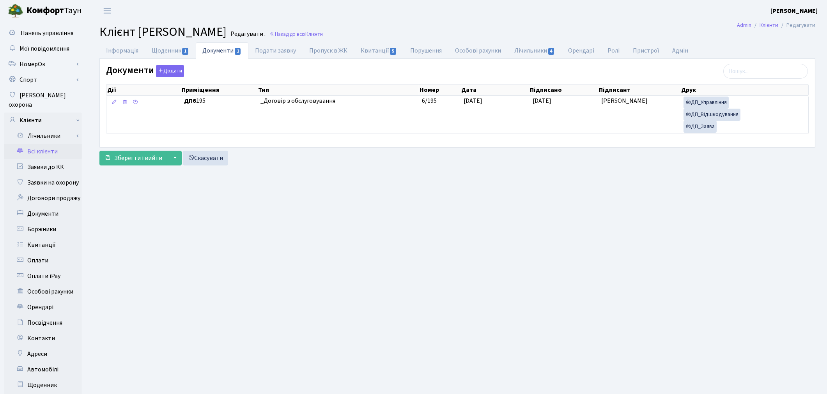
click at [38, 144] on link "Всі клієнти" at bounding box center [43, 152] width 78 height 16
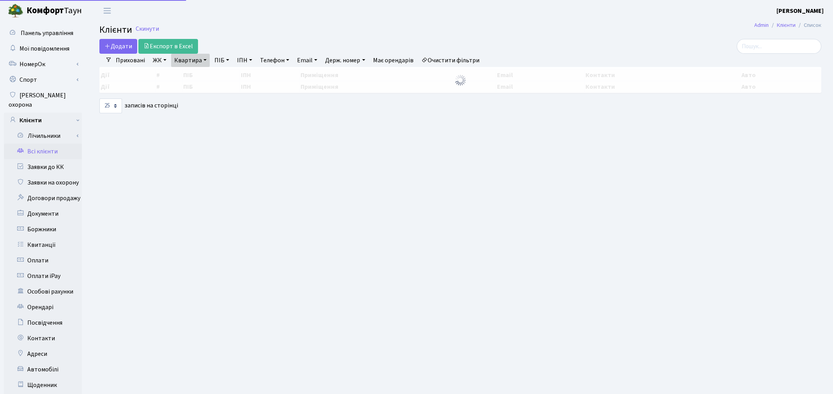
select select "25"
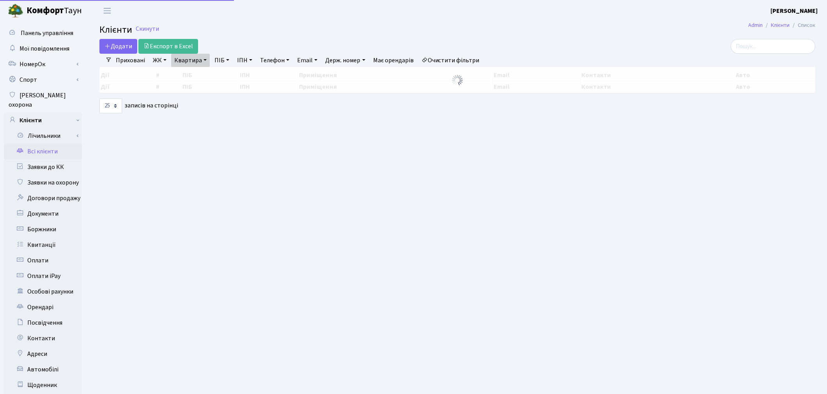
click at [191, 60] on link "Квартира" at bounding box center [190, 60] width 39 height 13
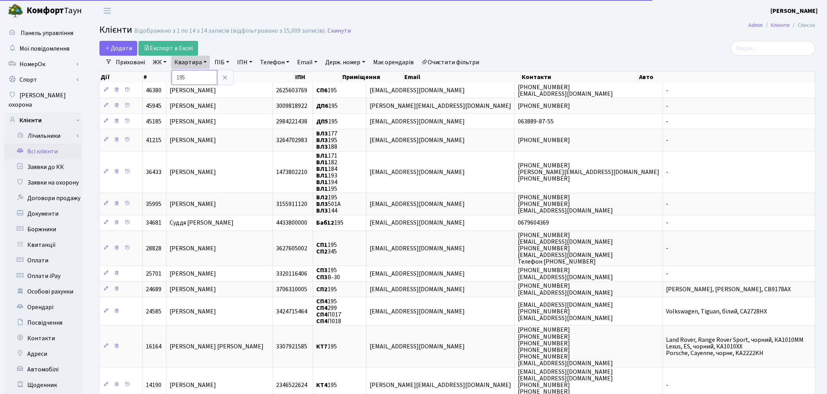
click at [195, 73] on input "195" at bounding box center [194, 77] width 46 height 15
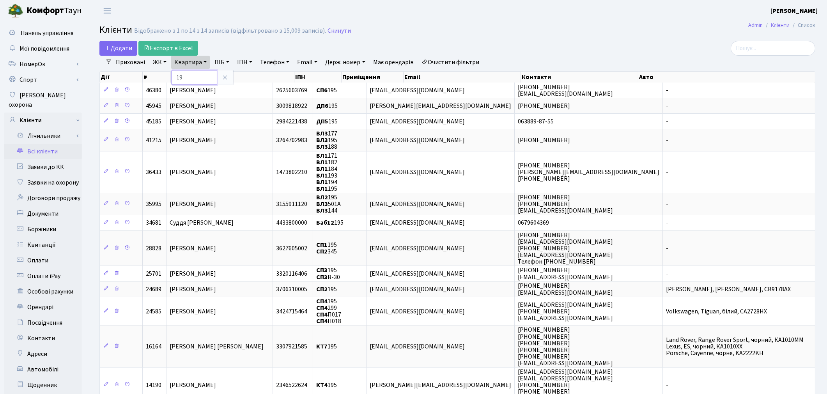
type input "1"
type input "251"
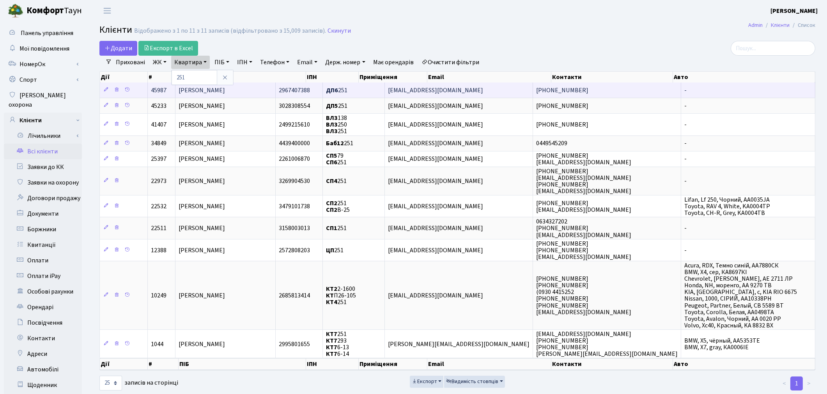
click at [225, 90] on span "[PERSON_NAME]" at bounding box center [201, 90] width 46 height 9
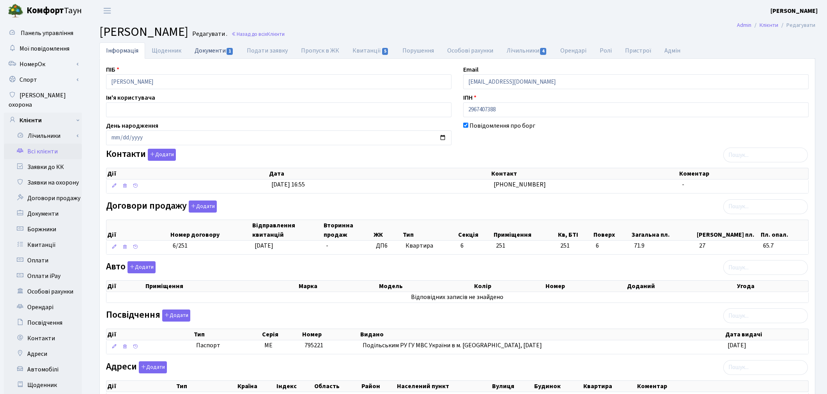
click at [219, 55] on link "Документи 1" at bounding box center [214, 50] width 52 height 16
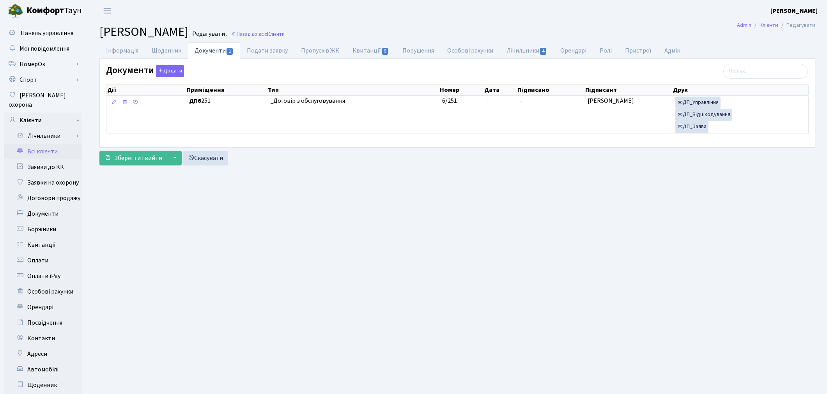
click at [50, 144] on link "Всі клієнти" at bounding box center [43, 152] width 78 height 16
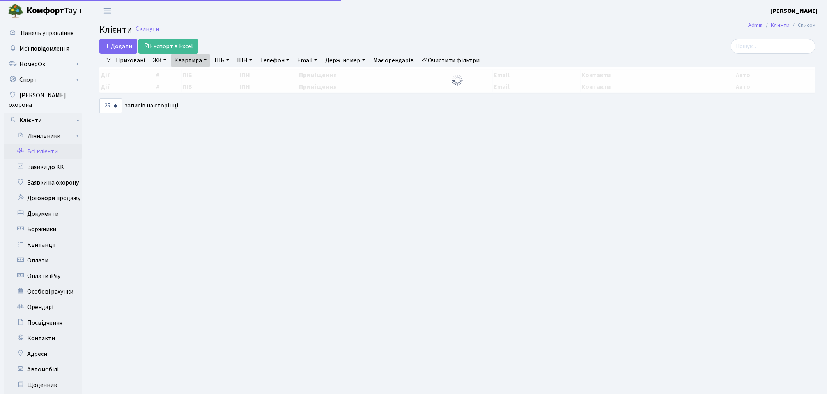
select select "25"
click at [186, 55] on link "Квартира" at bounding box center [190, 60] width 39 height 13
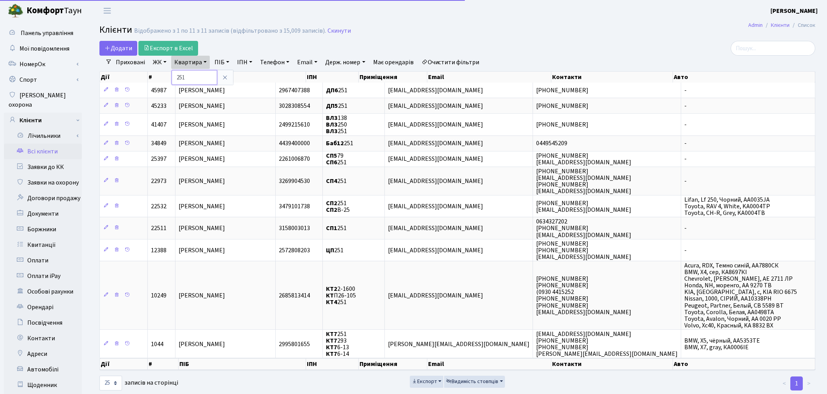
click at [195, 81] on input "251" at bounding box center [194, 77] width 46 height 15
type input "2"
type input "307"
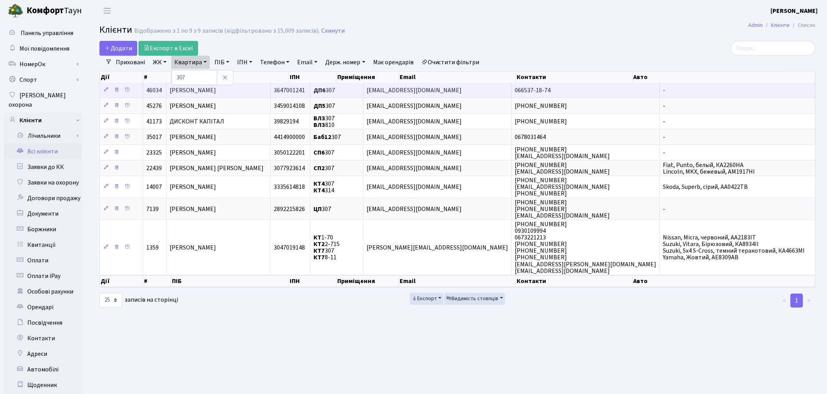
click at [197, 95] on td "[PERSON_NAME]" at bounding box center [218, 90] width 104 height 15
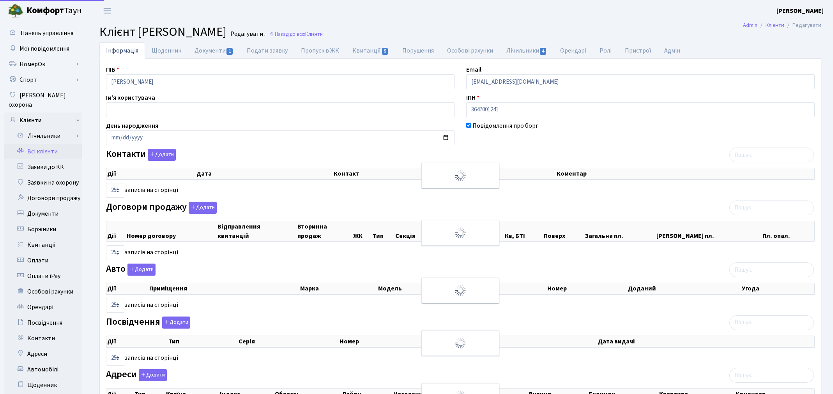
select select "25"
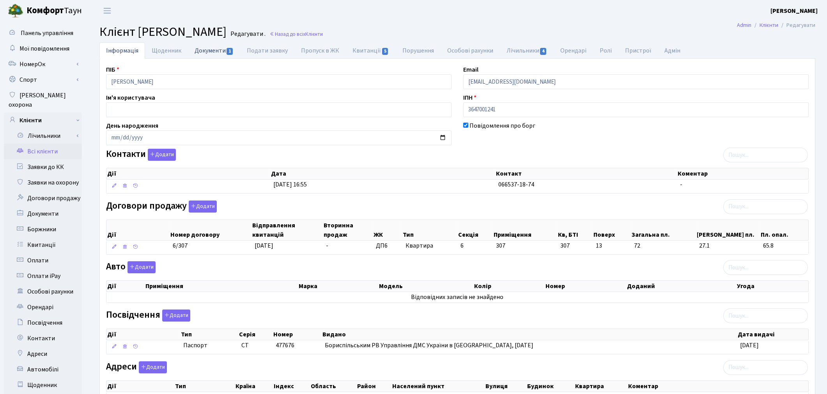
click at [201, 45] on link "Документи 1" at bounding box center [214, 50] width 52 height 16
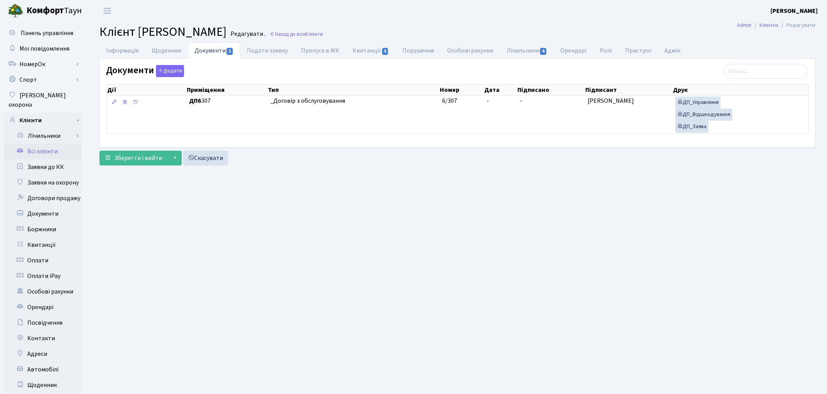
click at [39, 144] on link "Всі клієнти" at bounding box center [43, 152] width 78 height 16
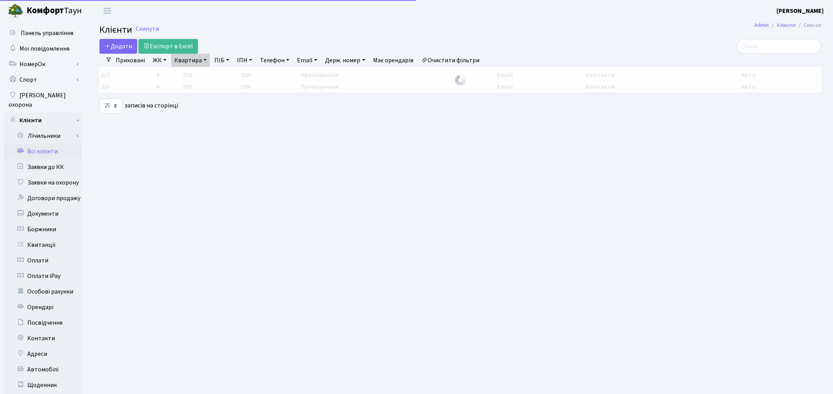
select select "25"
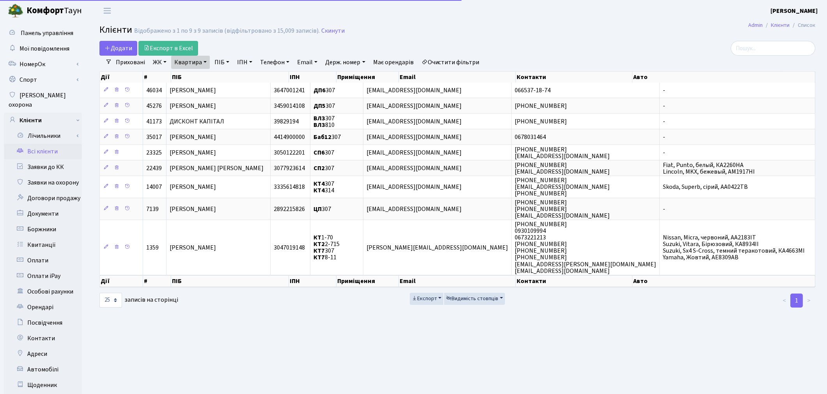
click at [183, 56] on link "Квартира" at bounding box center [190, 62] width 39 height 13
click at [192, 72] on input "307" at bounding box center [194, 77] width 46 height 15
type input "3"
type input "171"
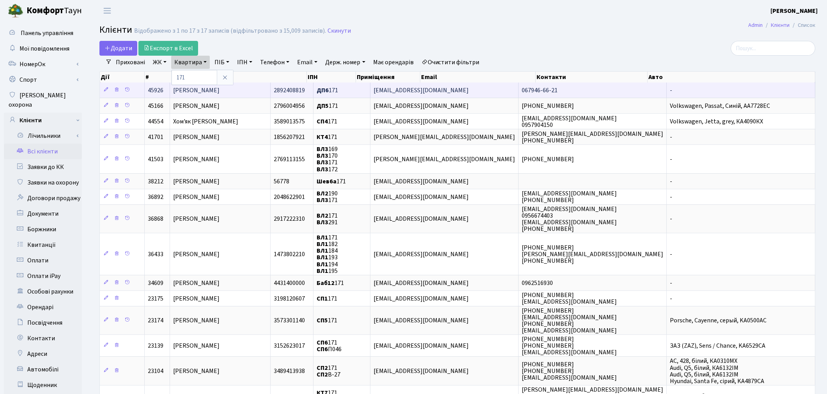
click at [219, 90] on span "[PERSON_NAME]" at bounding box center [196, 90] width 46 height 9
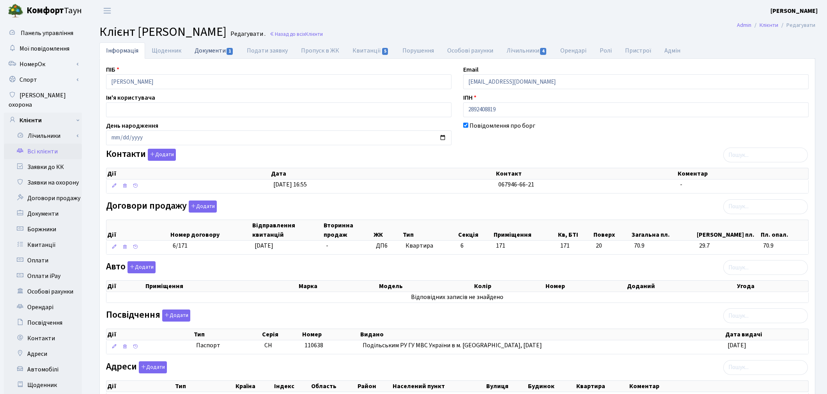
click at [208, 51] on link "Документи 1" at bounding box center [214, 50] width 52 height 16
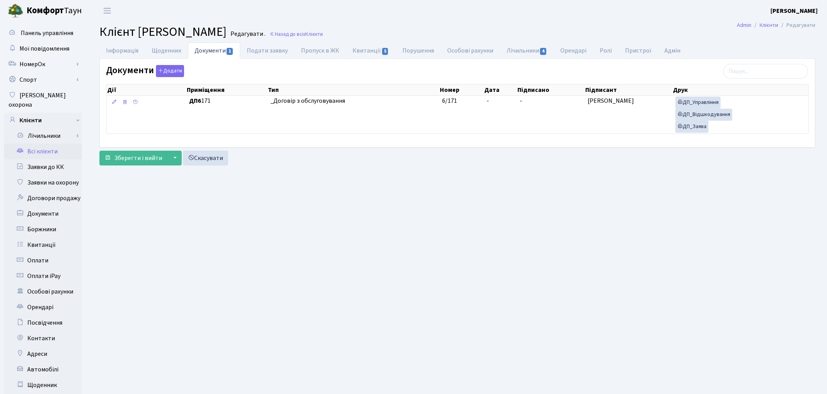
click at [48, 146] on link "Всі клієнти" at bounding box center [43, 152] width 78 height 16
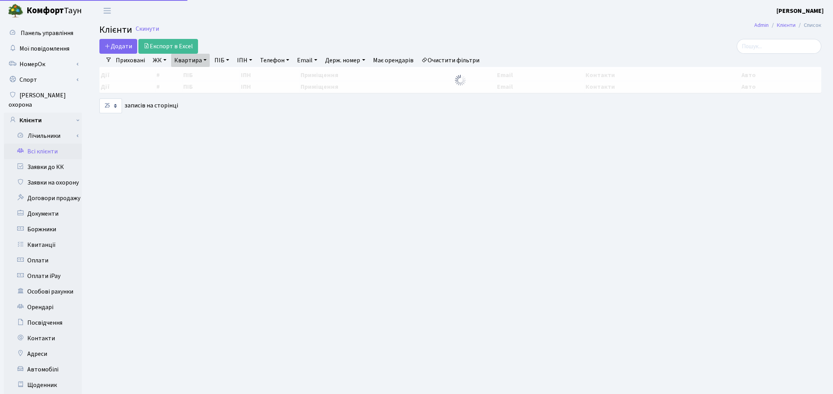
select select "25"
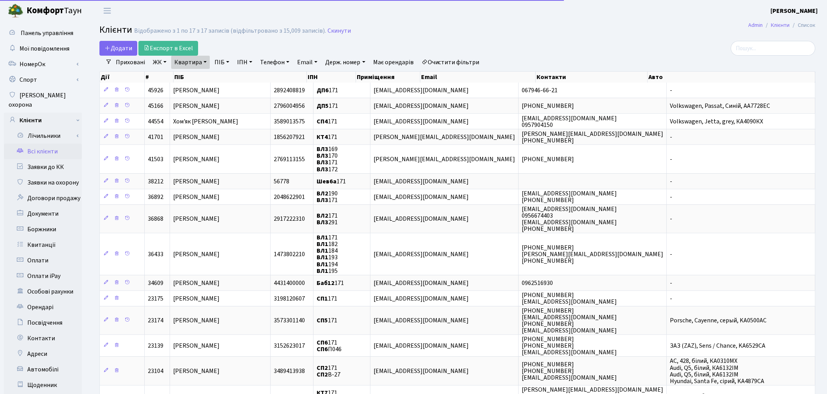
click at [184, 60] on link "Квартира" at bounding box center [190, 62] width 39 height 13
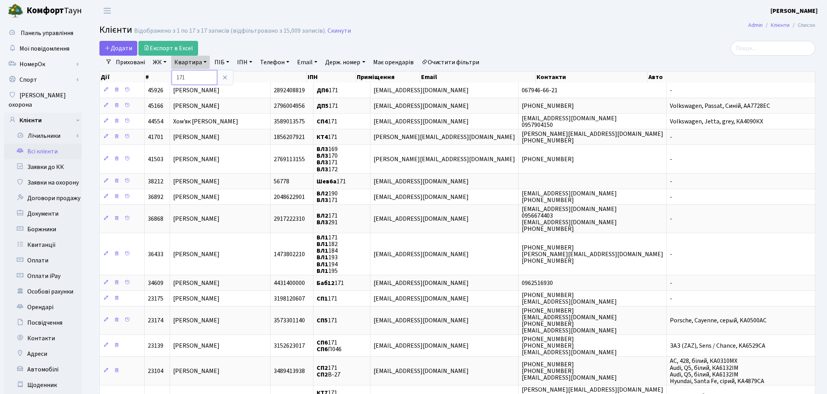
click at [193, 76] on input "171" at bounding box center [194, 77] width 46 height 15
type input "1"
type input "279"
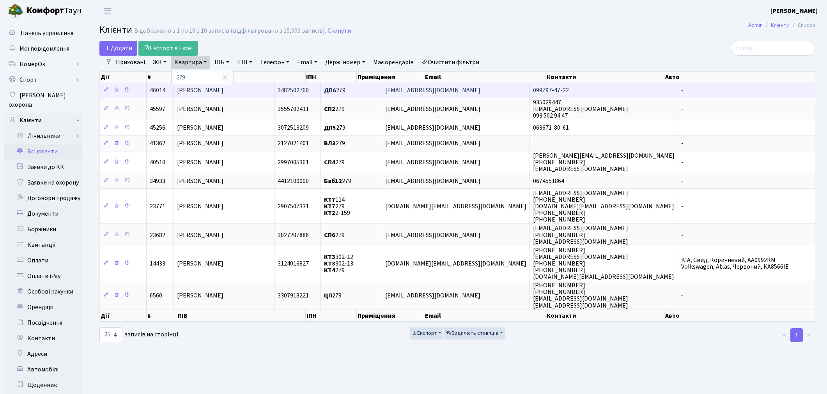
click at [193, 91] on span "Нішніанідзе Ганна Зурабівна" at bounding box center [200, 90] width 46 height 9
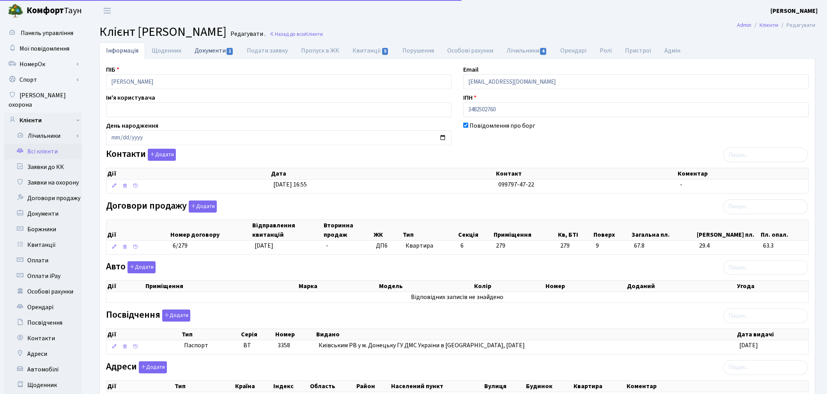
click at [204, 53] on link "Документи 1" at bounding box center [214, 50] width 52 height 16
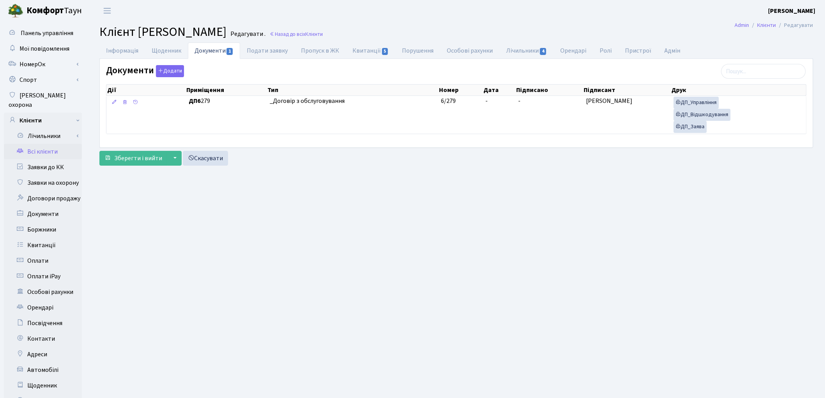
click at [42, 144] on link "Всі клієнти" at bounding box center [43, 152] width 78 height 16
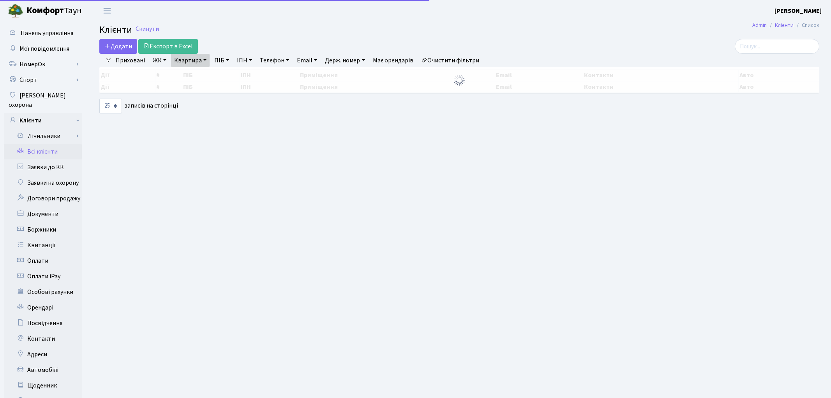
select select "25"
click at [191, 65] on link "Квартира" at bounding box center [190, 60] width 39 height 13
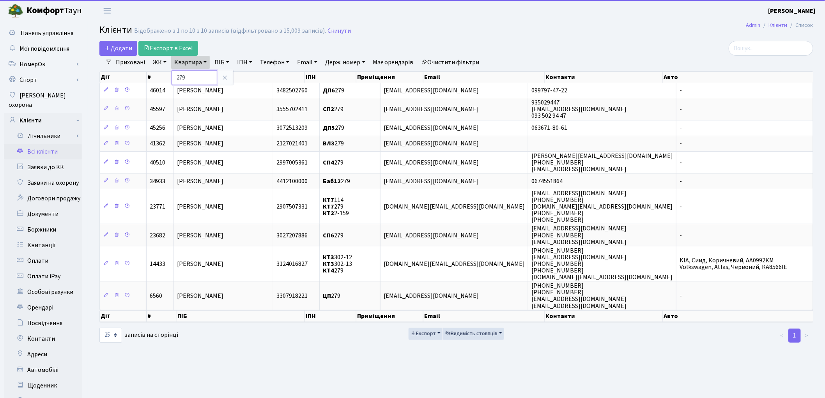
click at [189, 73] on input "279" at bounding box center [194, 77] width 46 height 15
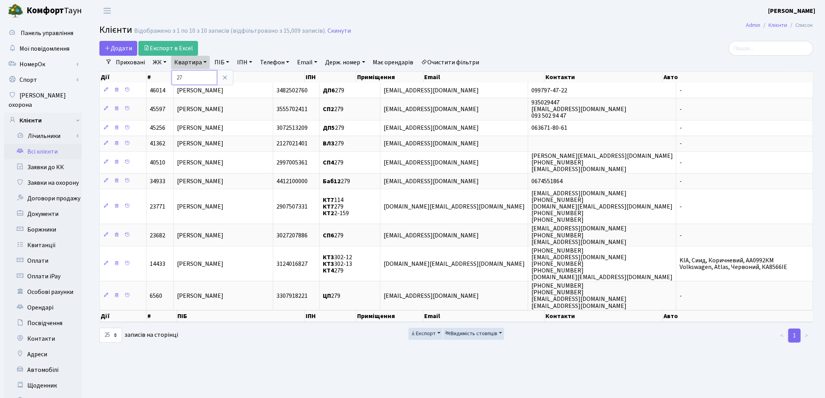
type input "2"
type input "416"
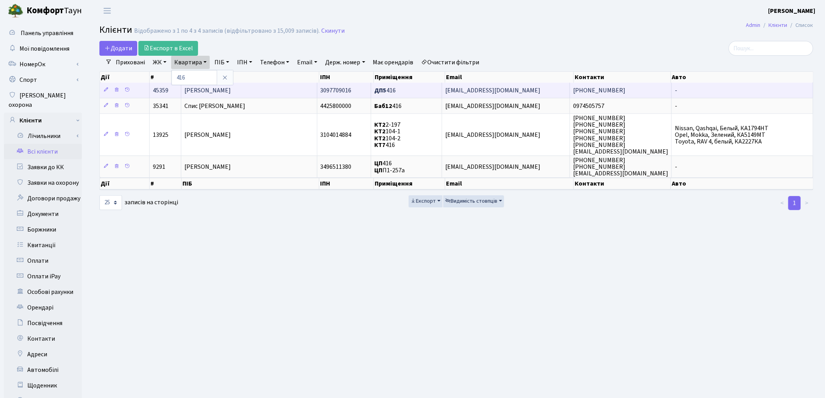
click at [215, 95] on td "[PERSON_NAME]" at bounding box center [249, 90] width 136 height 15
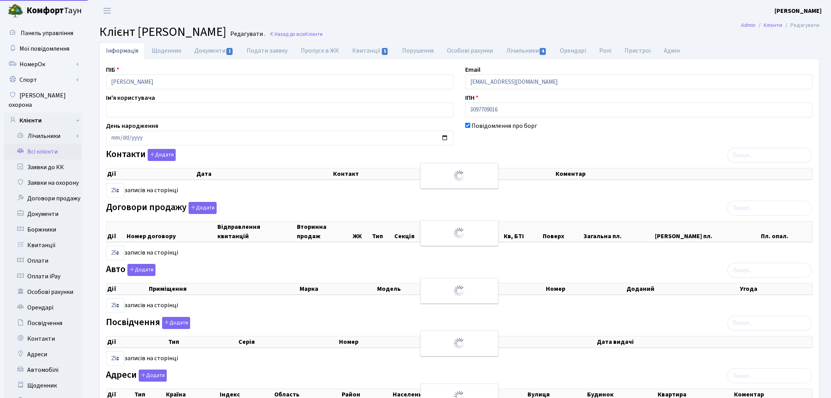
select select "25"
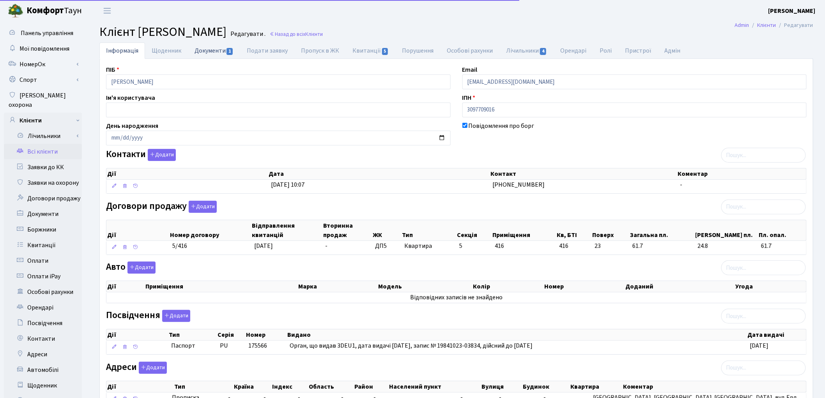
click at [203, 53] on link "Документи 1" at bounding box center [214, 50] width 52 height 16
select select "25"
